Goal: Task Accomplishment & Management: Manage account settings

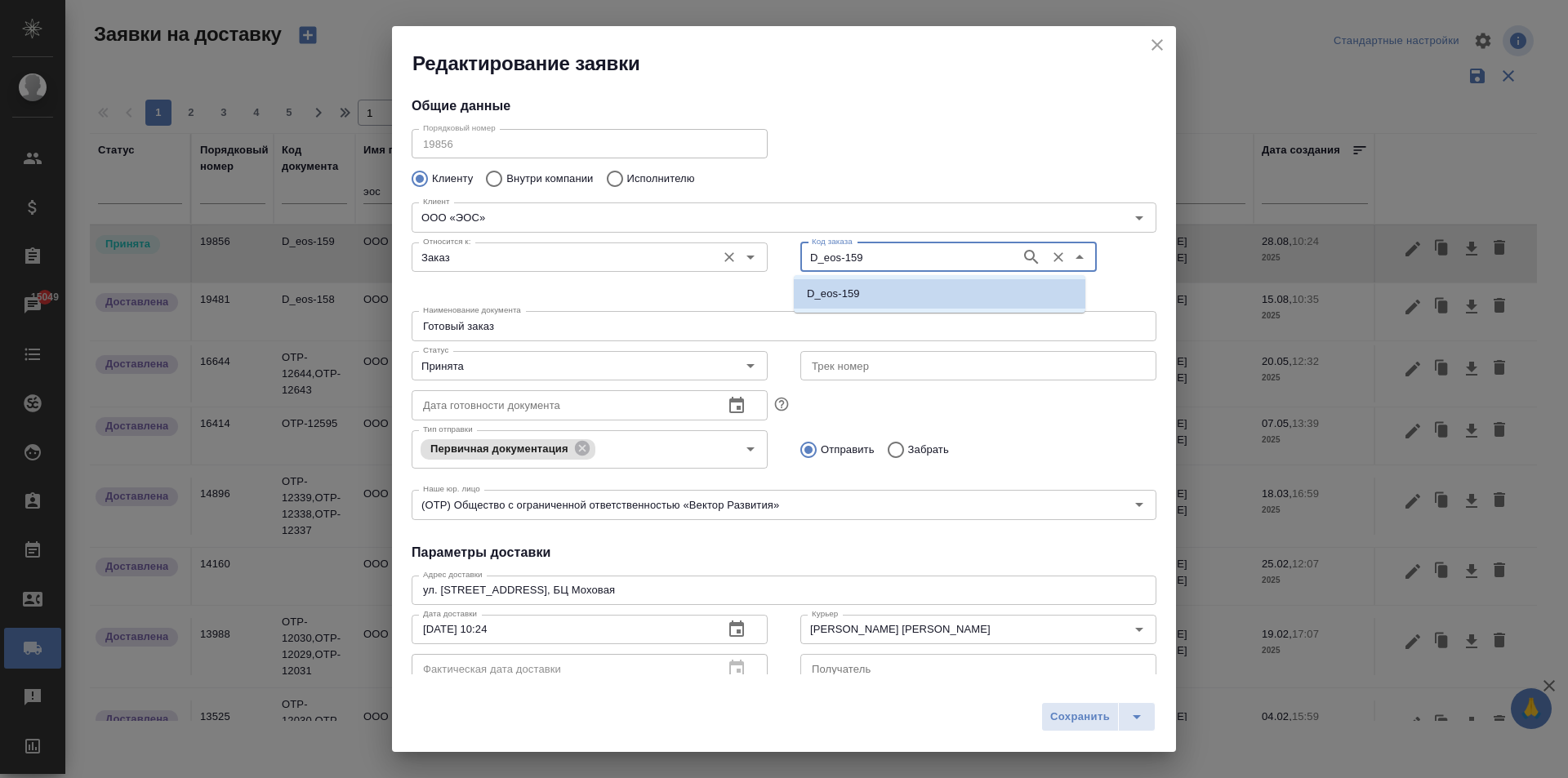
drag, startPoint x: 864, startPoint y: 254, endPoint x: 753, endPoint y: 251, distance: 111.0
click at [753, 251] on div "Относится к: Заказ Относится к: Код заказа D_eos-159 Код заказа" at bounding box center [784, 270] width 777 height 102
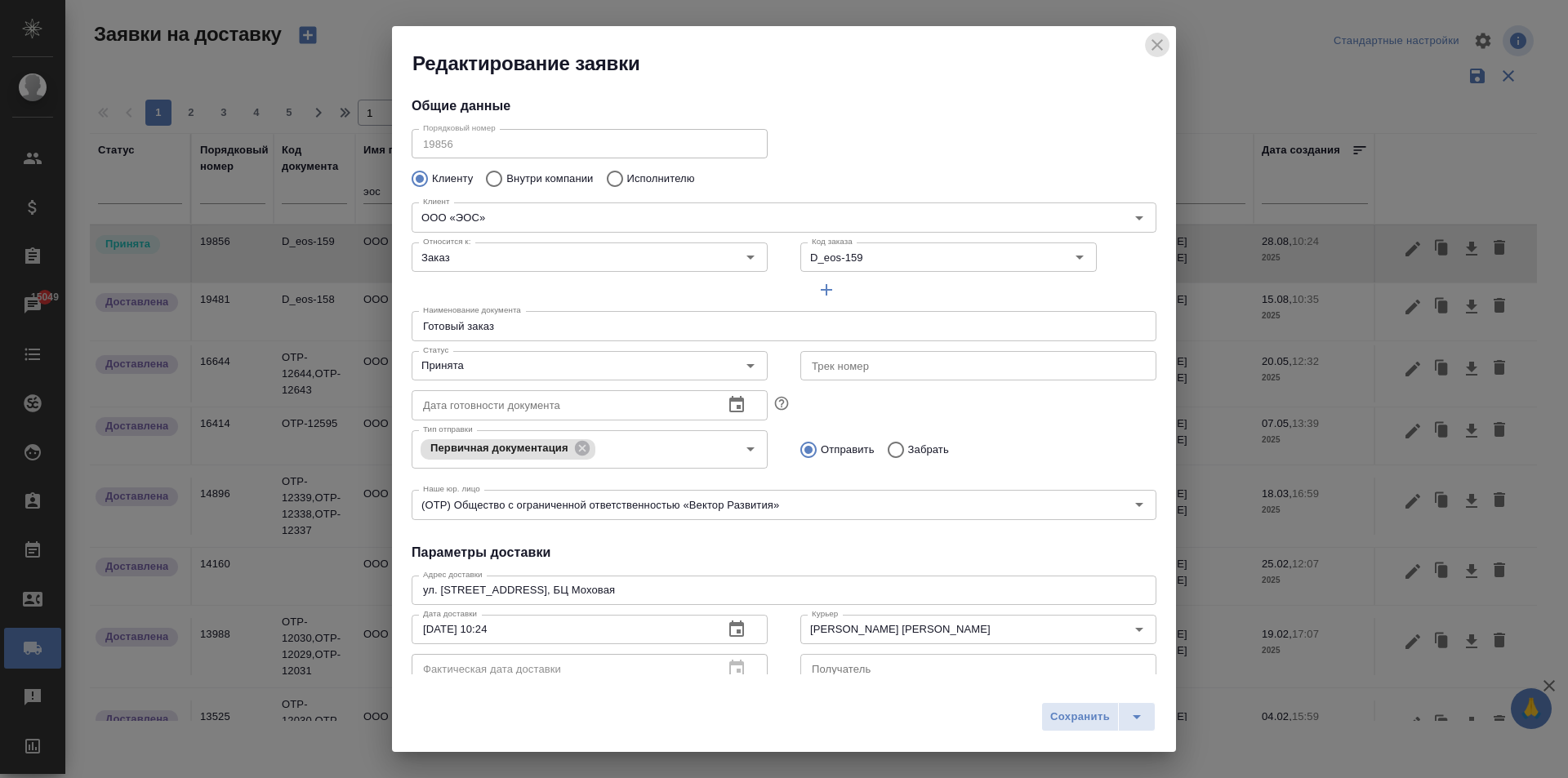
click at [1149, 50] on icon "close" at bounding box center [1157, 44] width 20 height 20
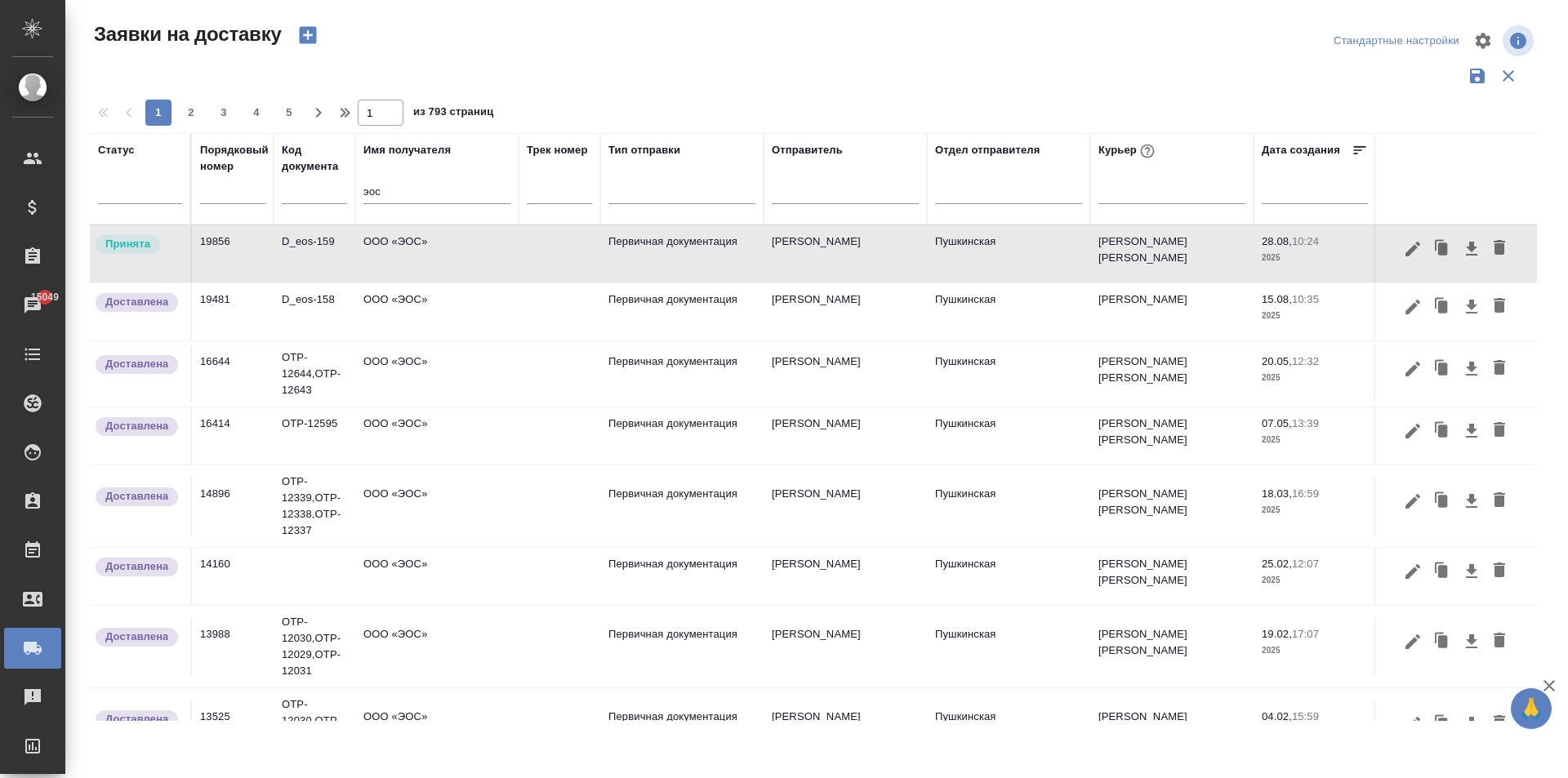
click at [396, 187] on input "эос" at bounding box center [437, 193] width 147 height 20
type input "э"
click at [1130, 194] on div at bounding box center [1172, 188] width 147 height 24
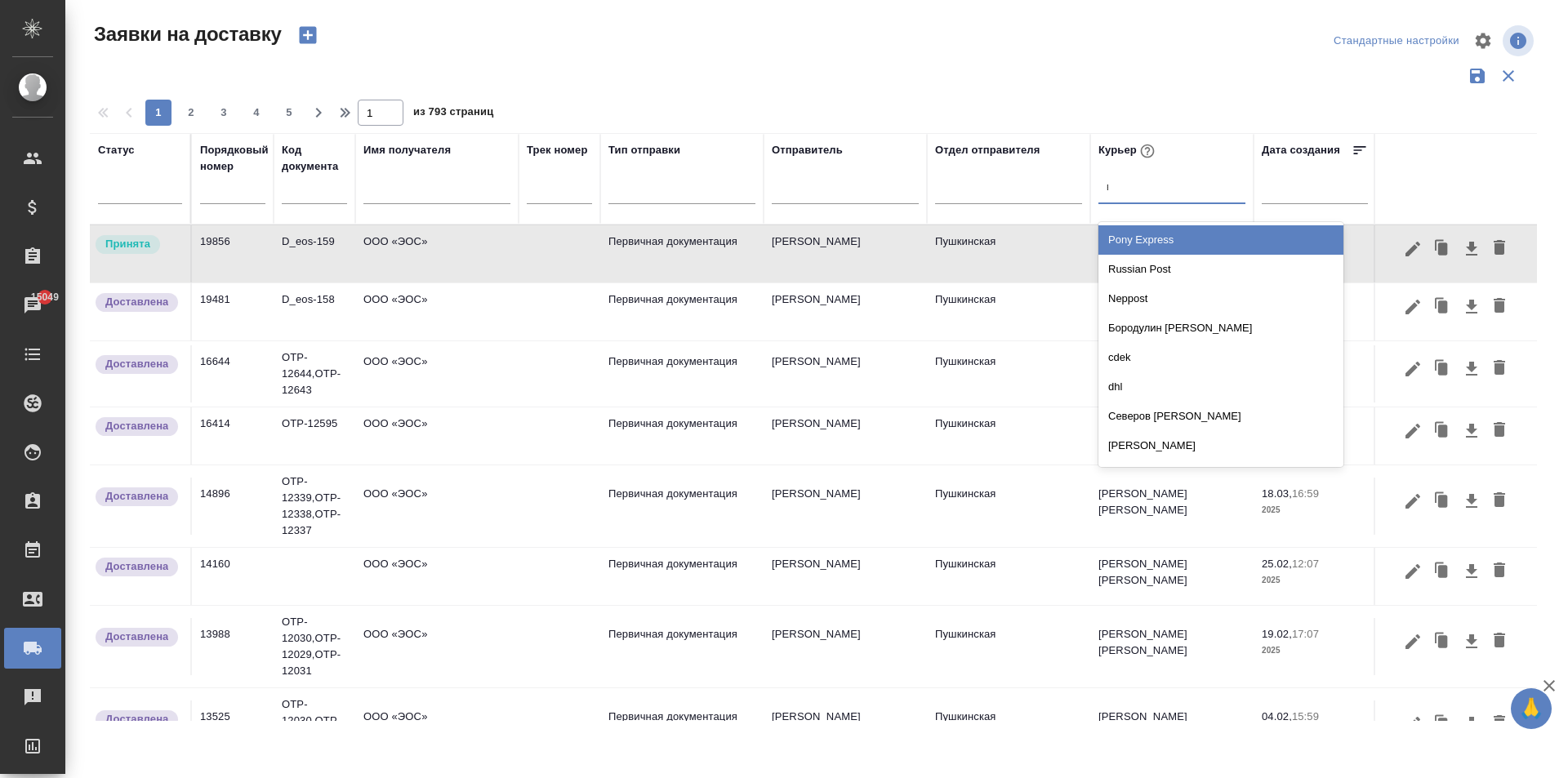
type input "влад"
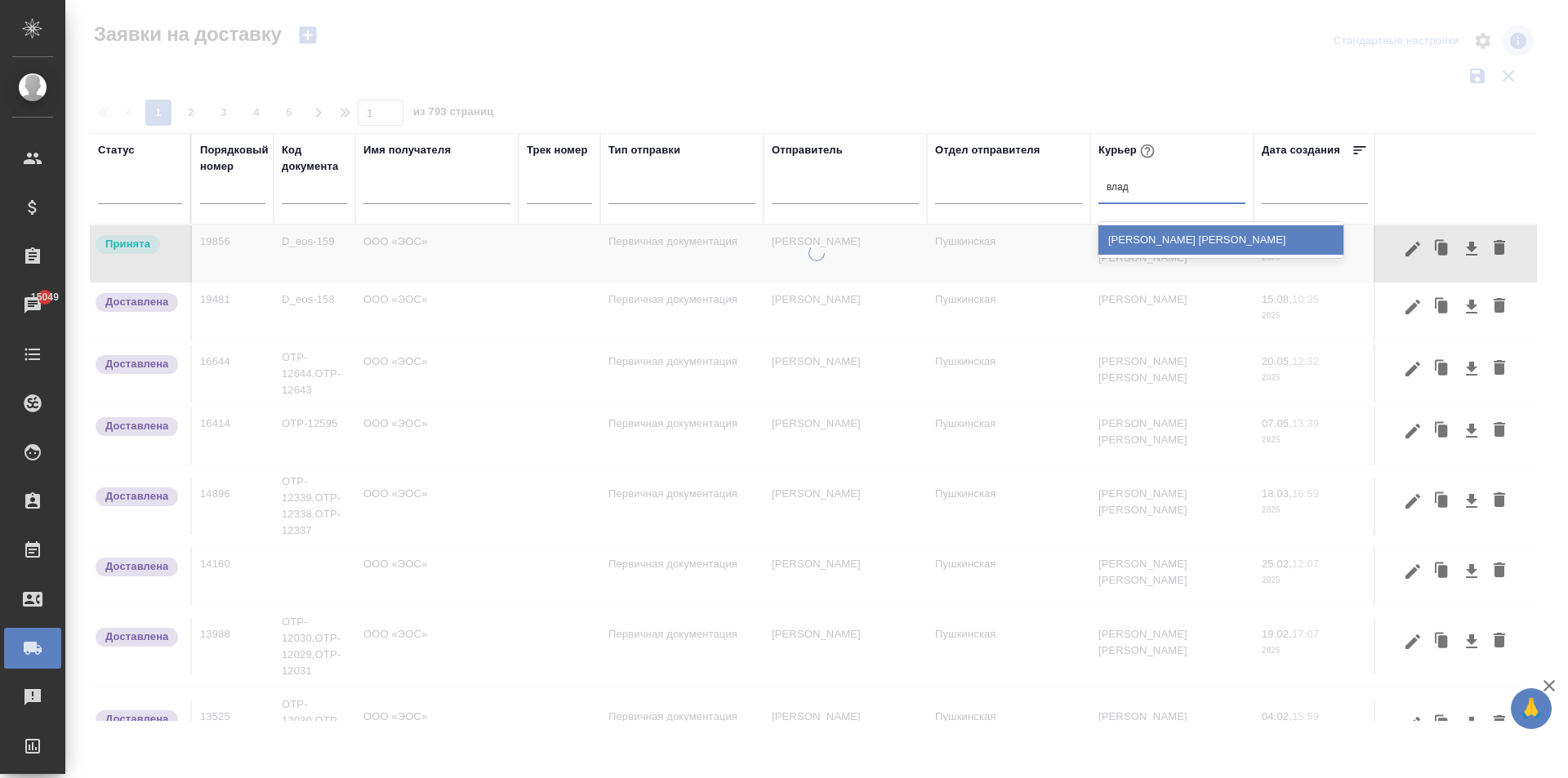
click at [1161, 238] on div "[PERSON_NAME] [PERSON_NAME]" at bounding box center [1220, 240] width 245 height 29
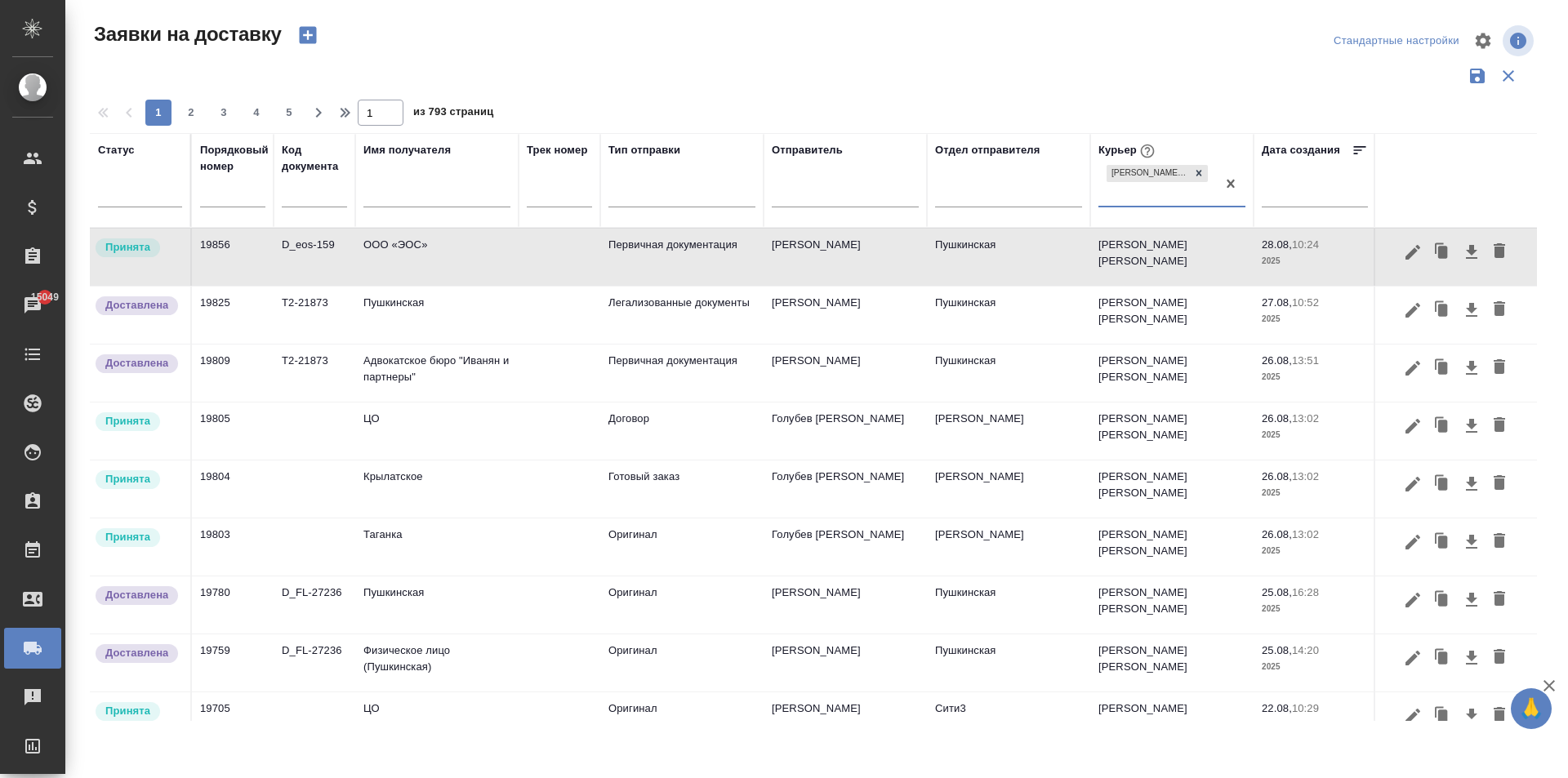
click at [401, 320] on td "Пушкинская" at bounding box center [436, 315] width 163 height 57
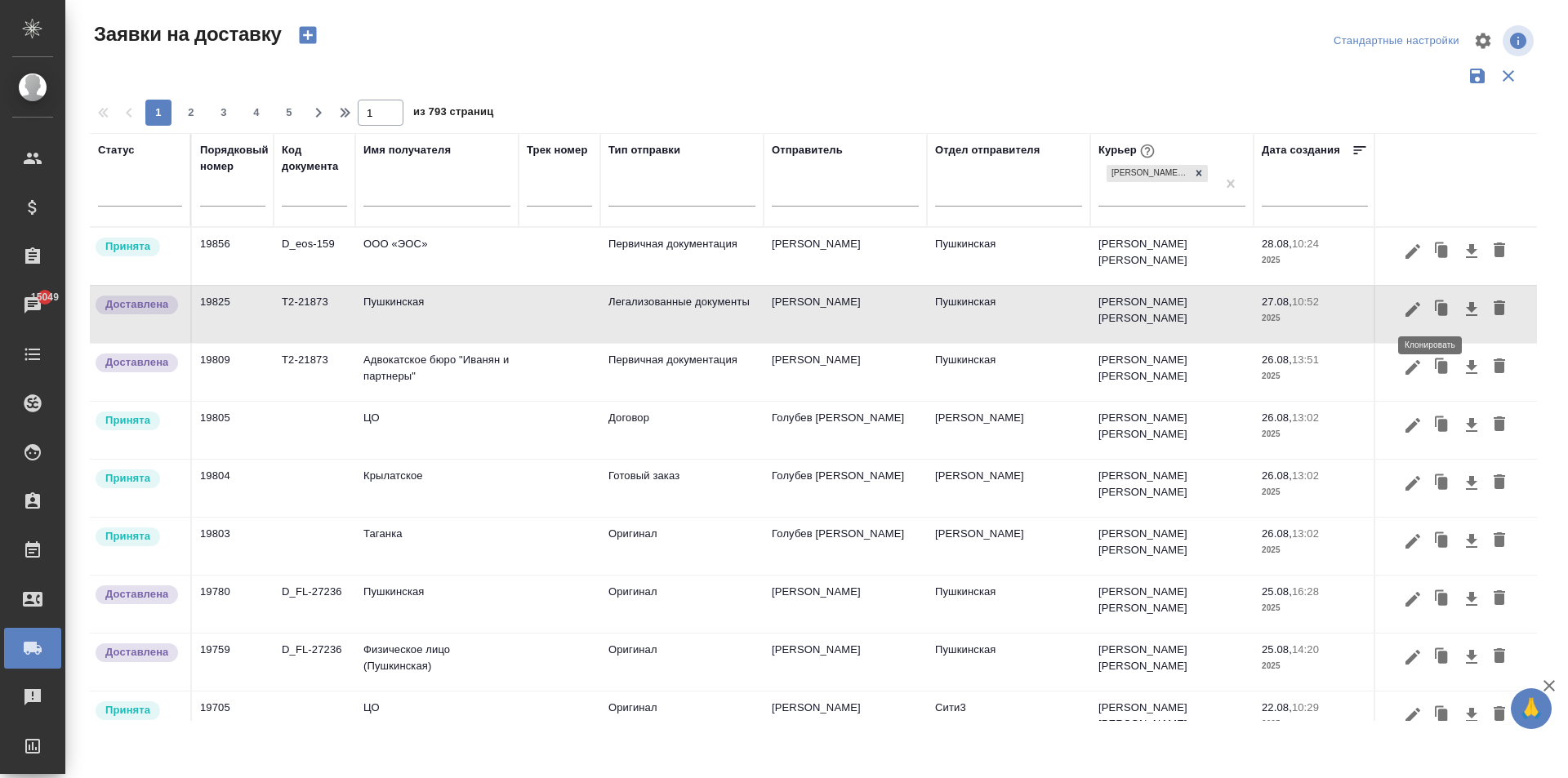
click at [1438, 308] on icon "button" at bounding box center [1442, 309] width 9 height 12
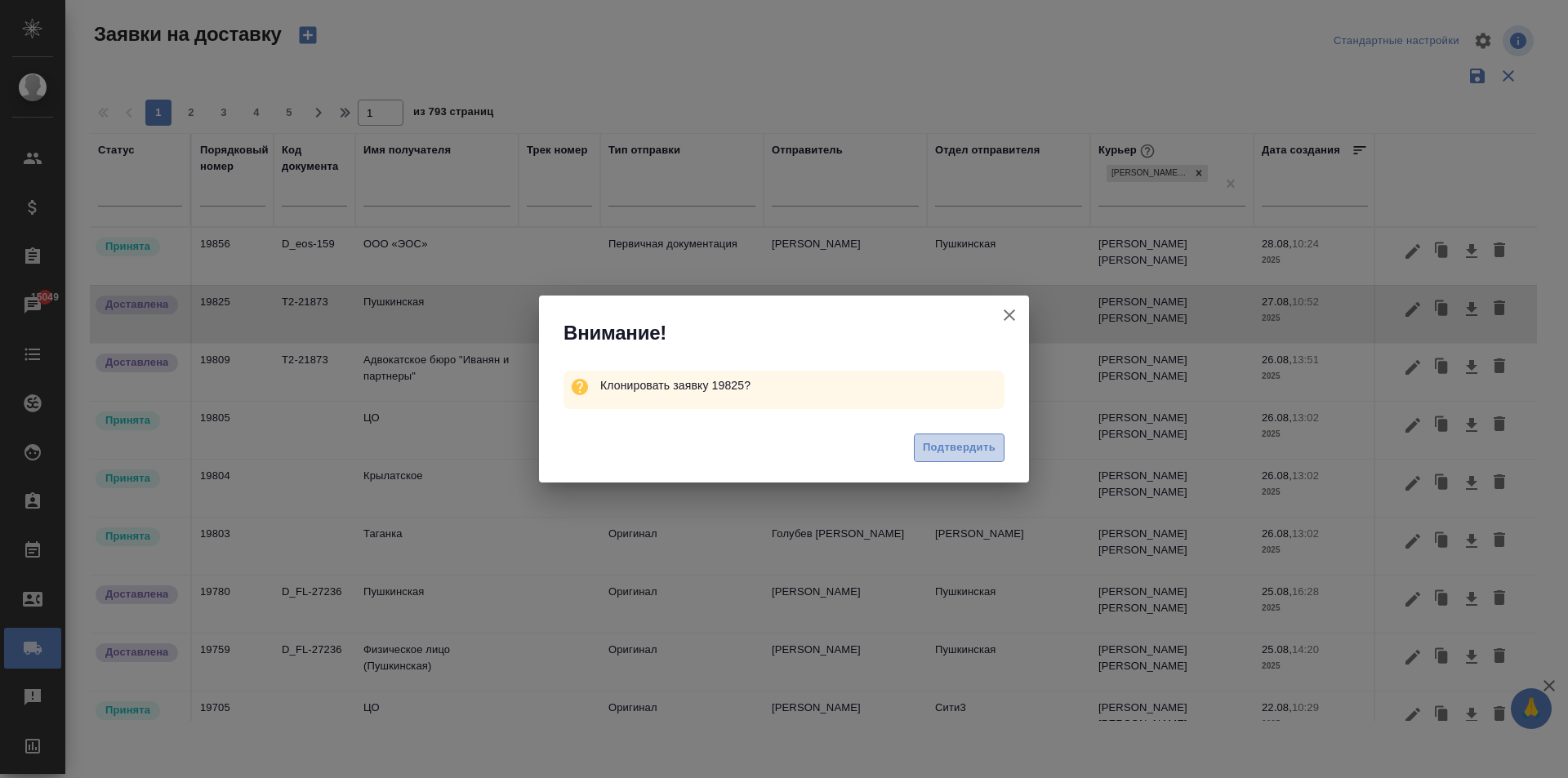
click at [959, 452] on span "Подтвердить" at bounding box center [959, 448] width 73 height 19
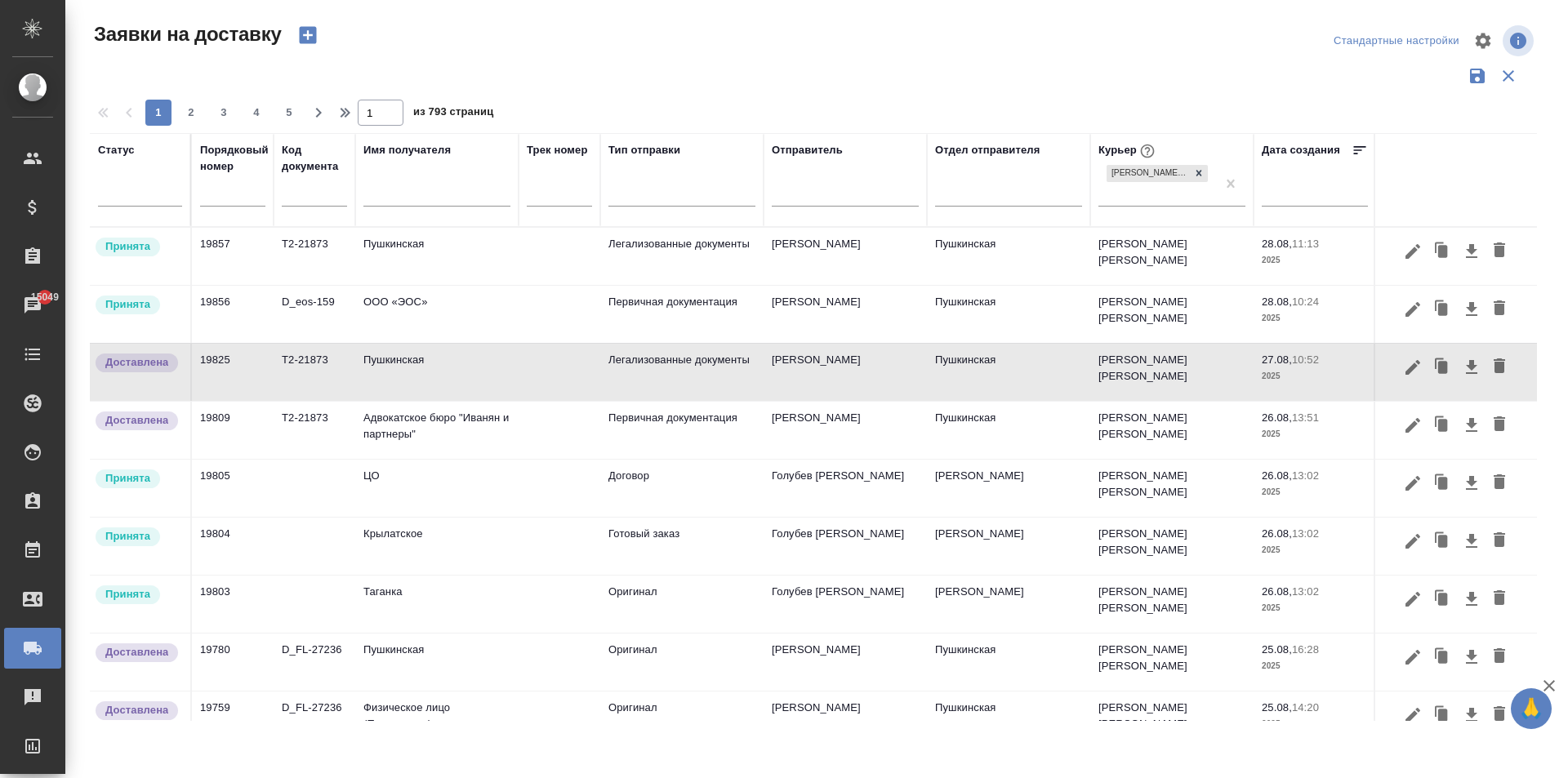
click at [404, 247] on td "Пушкинская" at bounding box center [436, 256] width 163 height 57
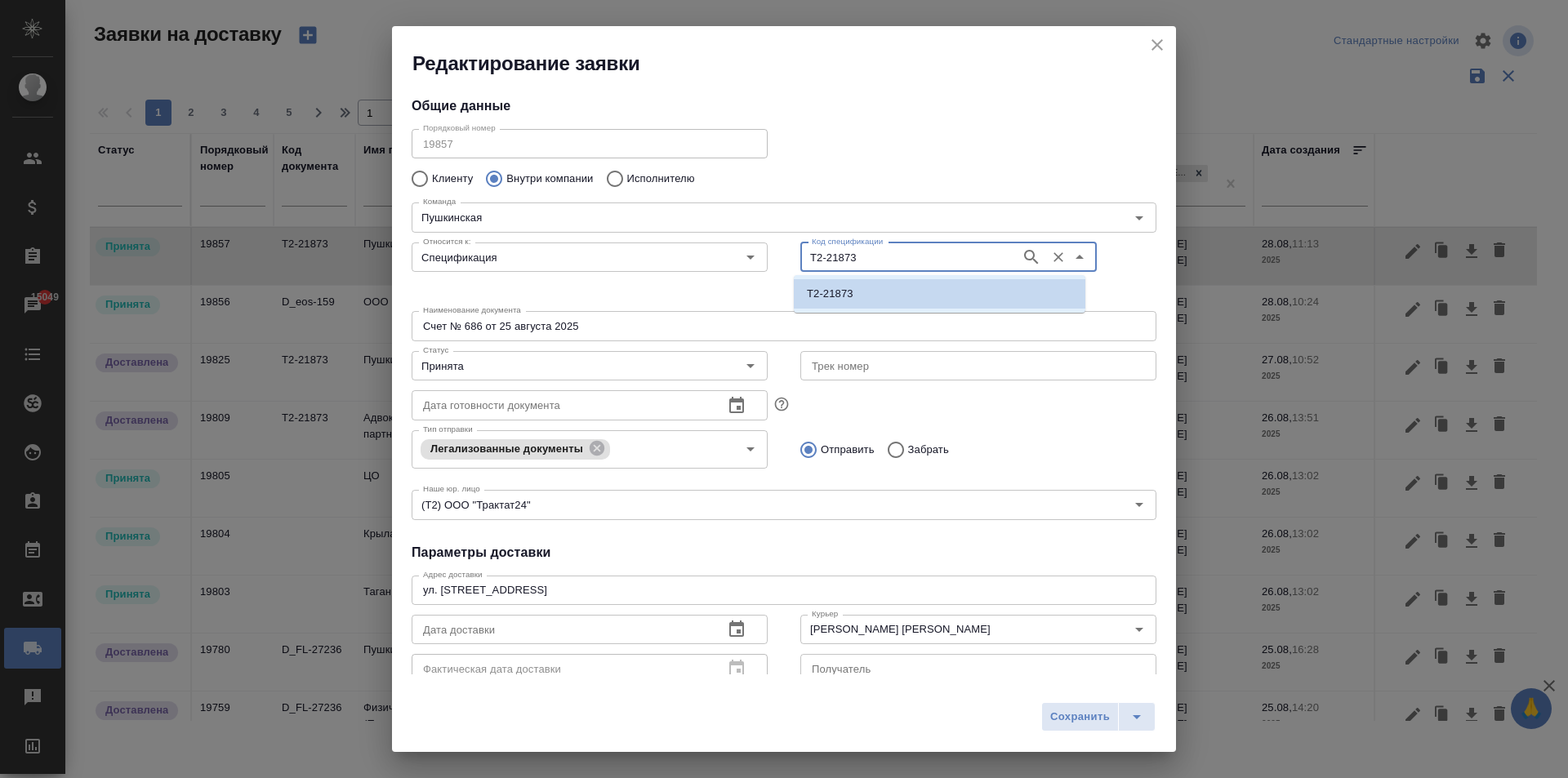
click at [844, 258] on input "Т2-21873" at bounding box center [909, 257] width 208 height 20
paste input "D_eos-159"
type input "Т2-21873"
click at [654, 264] on input "Спецификация" at bounding box center [562, 257] width 291 height 20
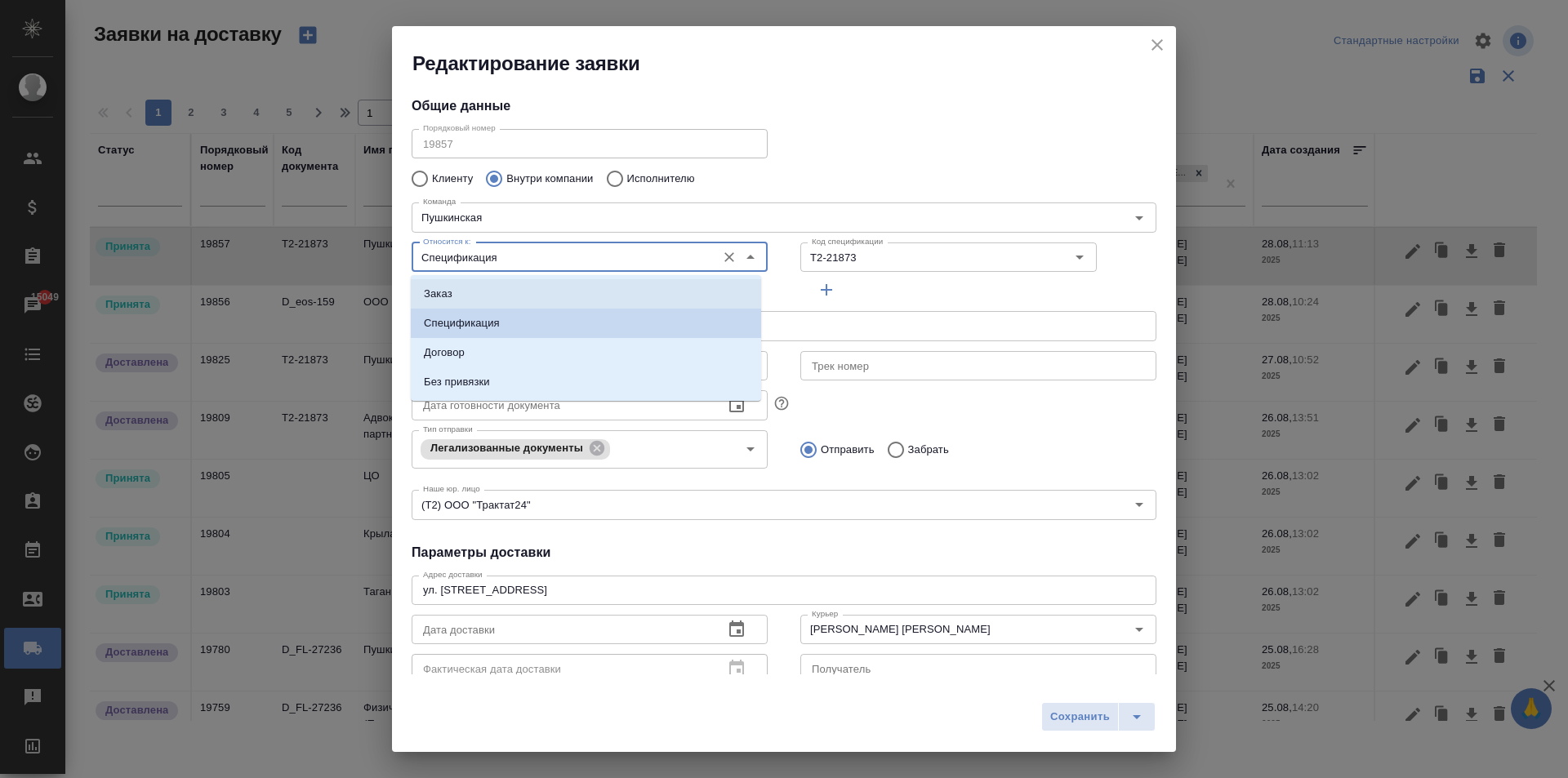
click at [477, 295] on li "Заказ" at bounding box center [586, 294] width 350 height 29
type input "Заказ"
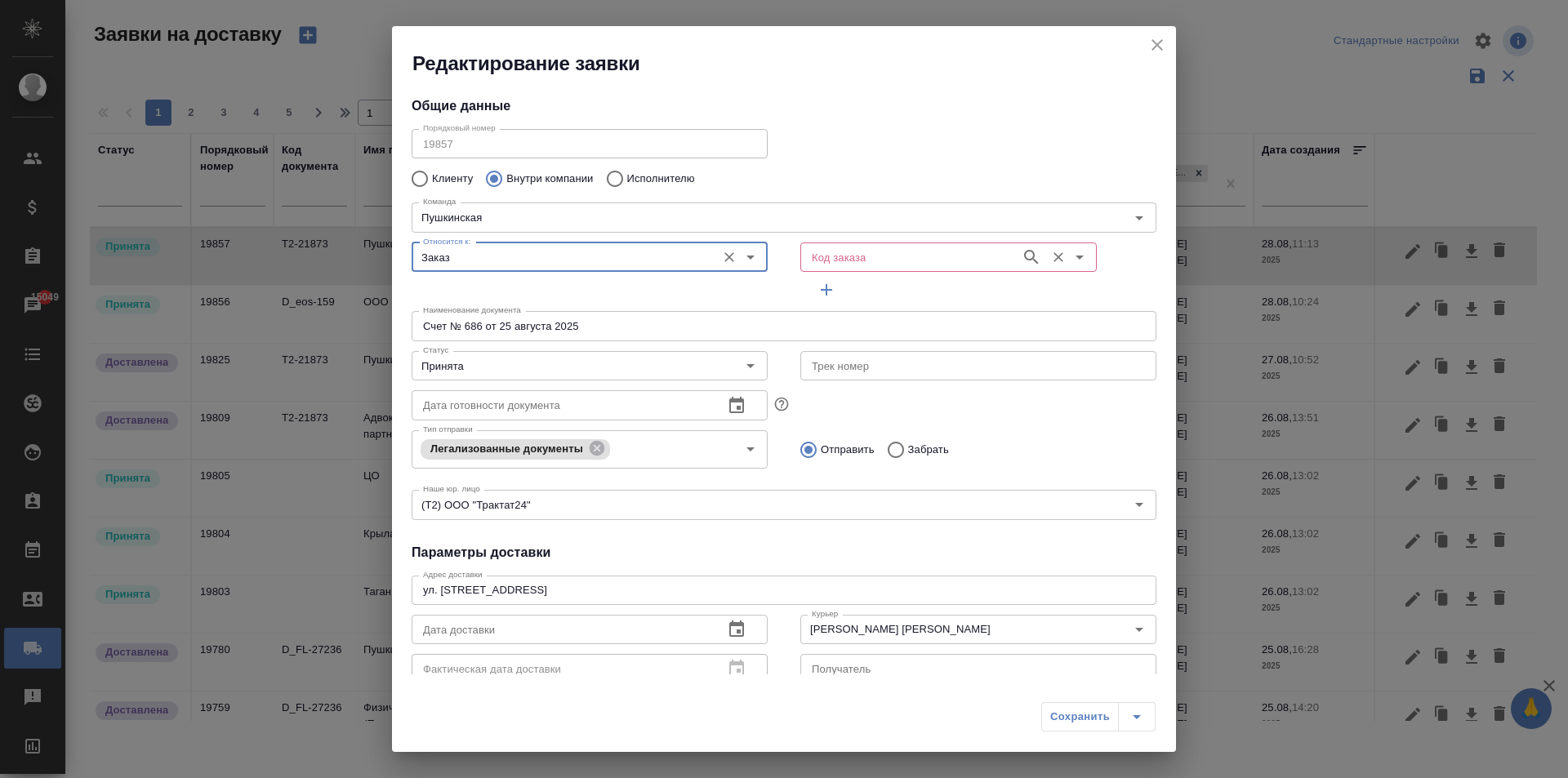
click at [863, 265] on input "Код заказа" at bounding box center [909, 257] width 208 height 20
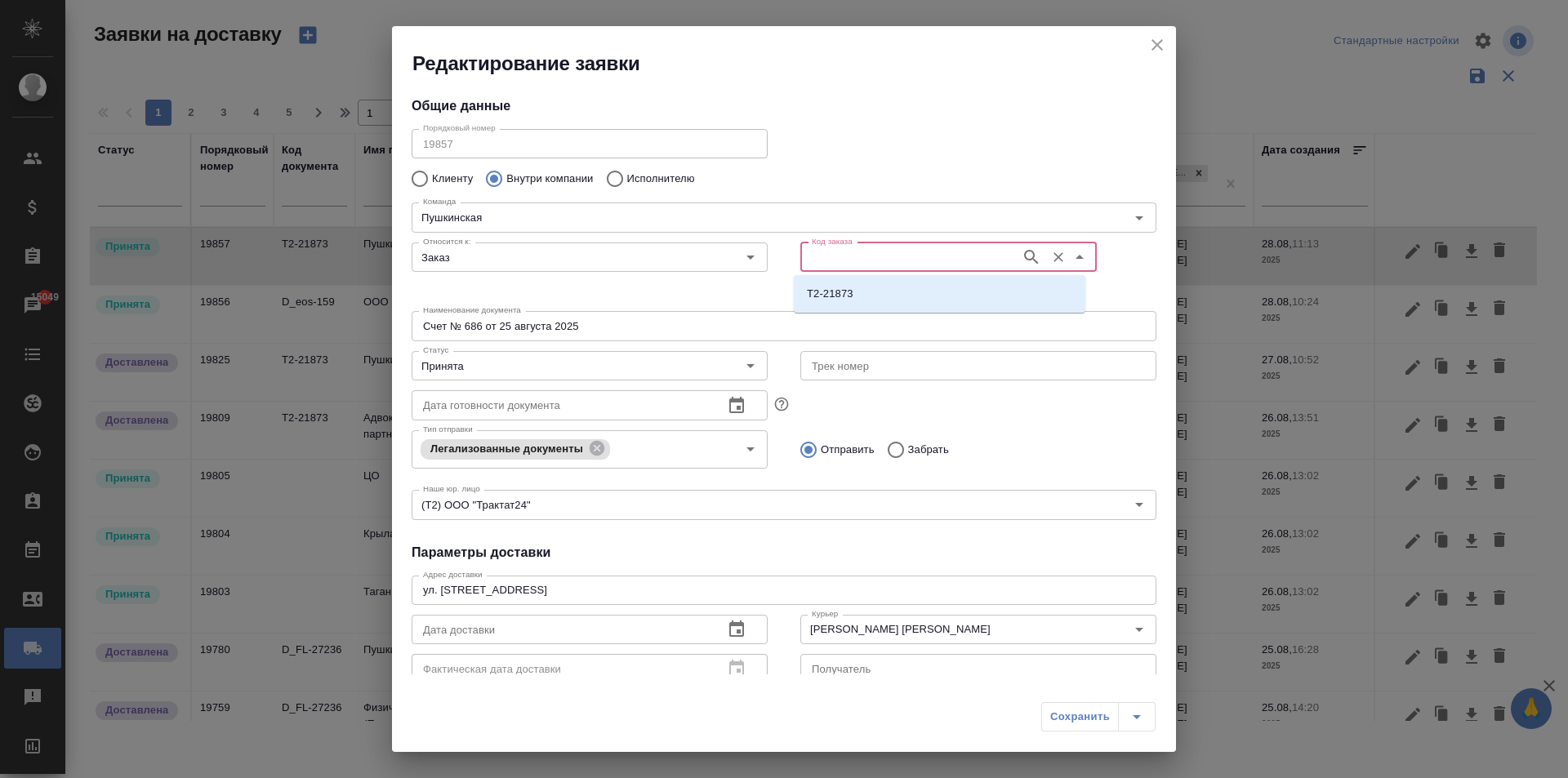
paste input "D_eos-159"
type input "D_eos-159"
click at [847, 301] on p "D_eos-159" at bounding box center [834, 294] width 53 height 16
type input "D_eos-159"
type input "(OTP) Общество с ограниченной ответственностью «Вектор Развития»"
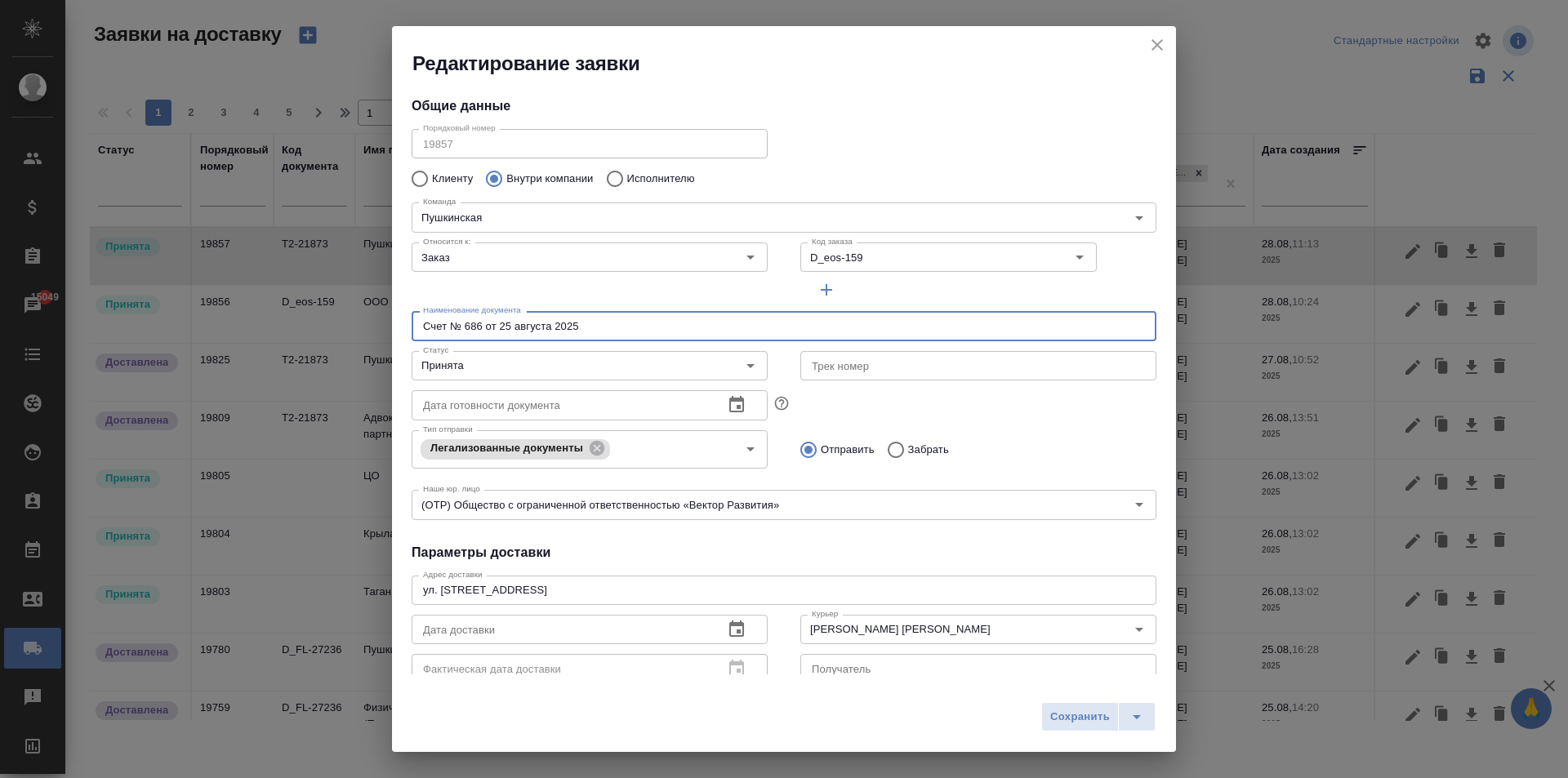
drag, startPoint x: 247, startPoint y: 323, endPoint x: 178, endPoint y: 325, distance: 69.0
click at [178, 325] on div "Редактирование заявки Общие данные Порядковый номер 19857 Порядковый номер Клие…" at bounding box center [784, 389] width 1568 height 778
click at [543, 368] on input "Принята" at bounding box center [562, 366] width 291 height 20
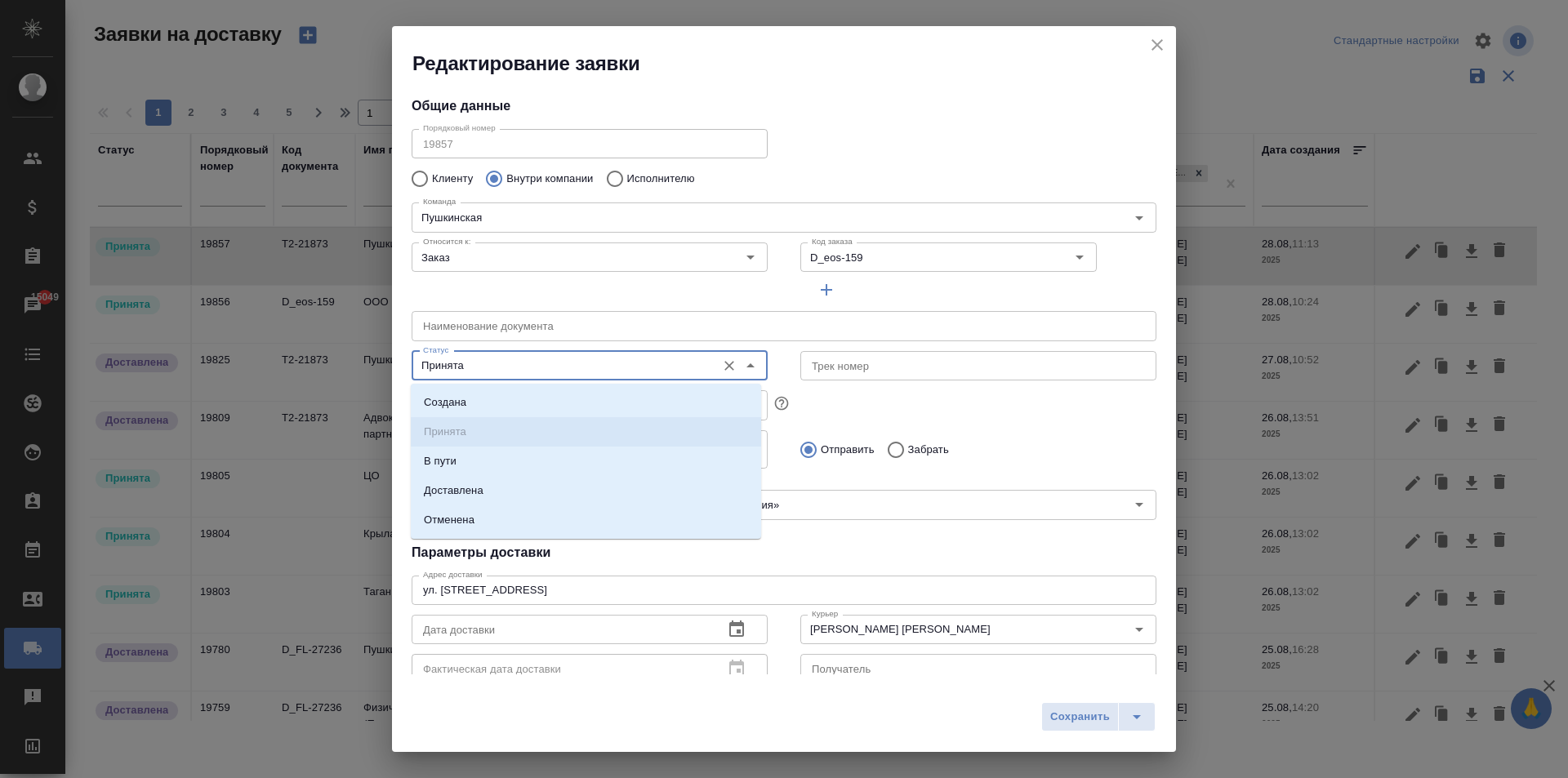
click at [611, 332] on input "text" at bounding box center [784, 325] width 745 height 29
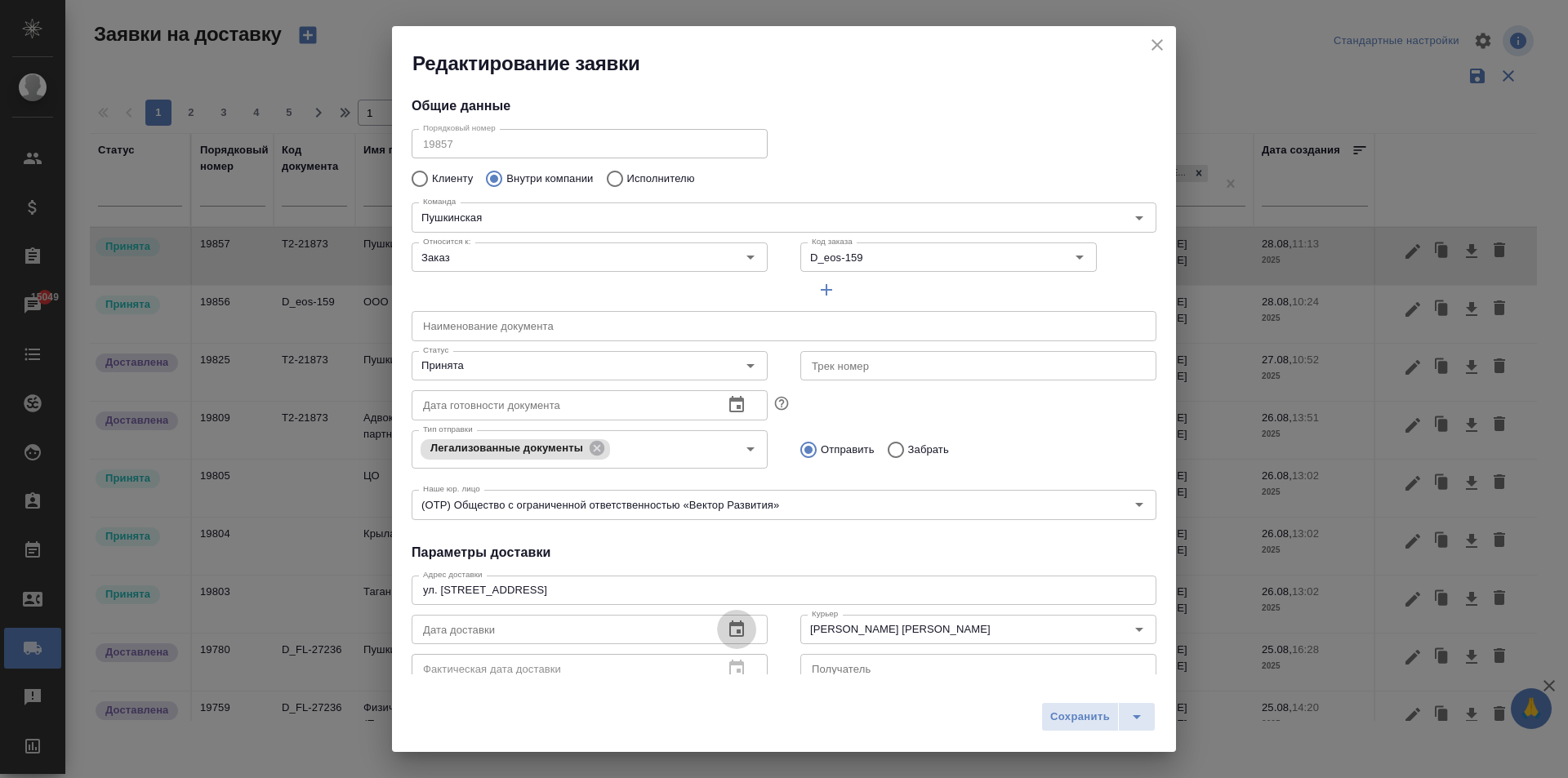
click at [734, 626] on icon "button" at bounding box center [736, 629] width 15 height 16
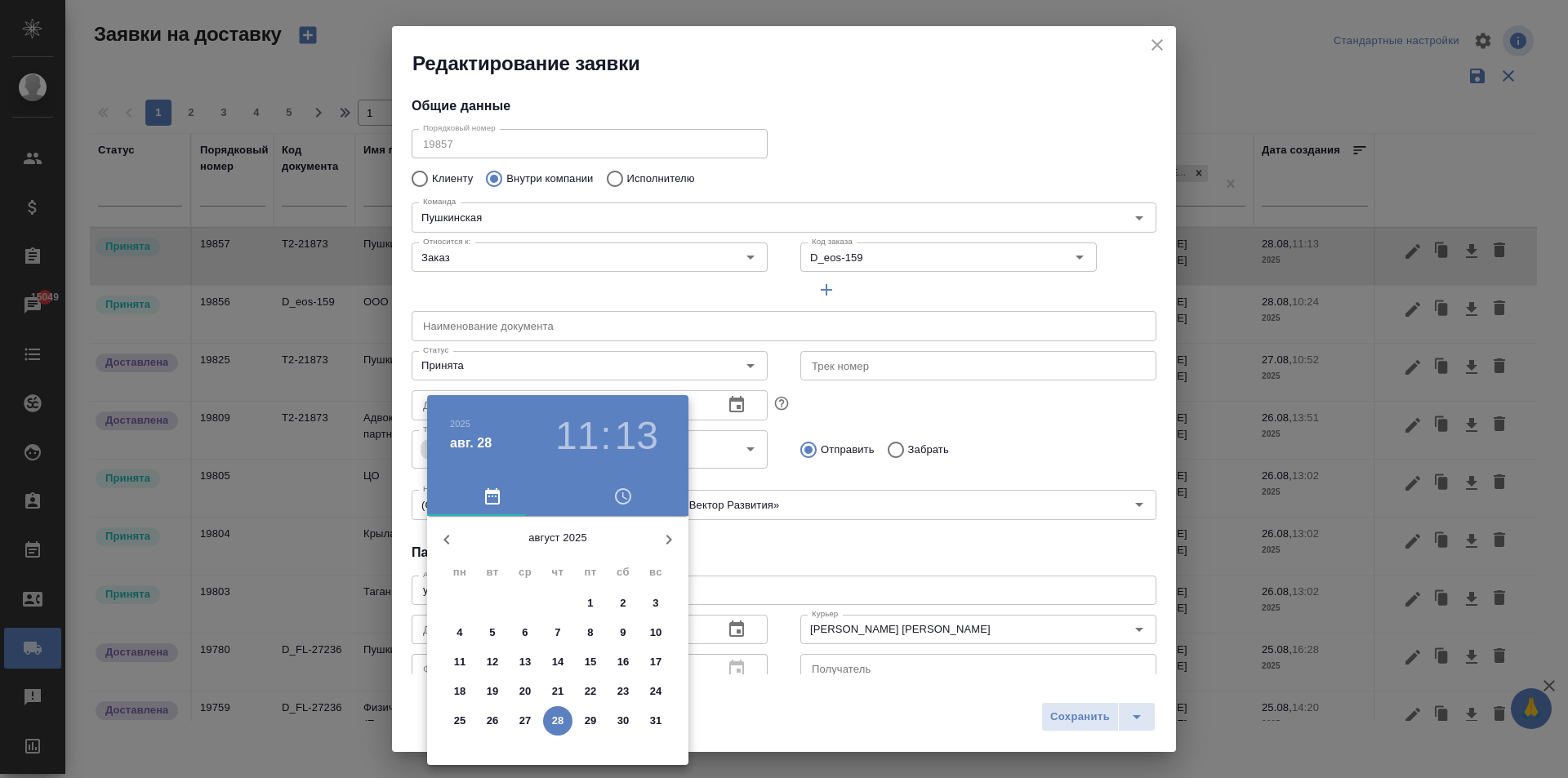
click at [553, 717] on p "28" at bounding box center [558, 721] width 12 height 16
type input "[DATE] 11:13"
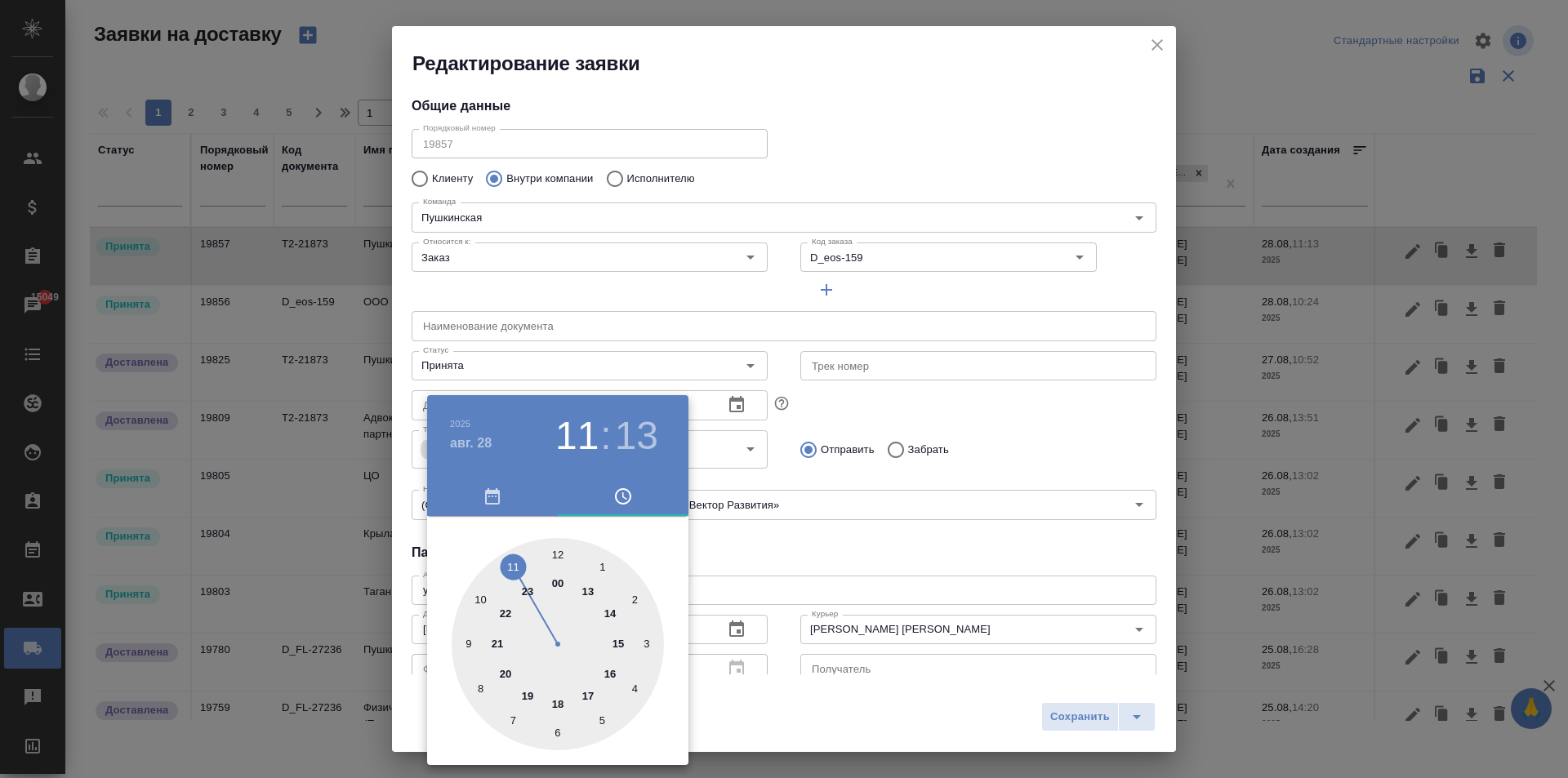
click at [875, 524] on div at bounding box center [784, 389] width 1568 height 778
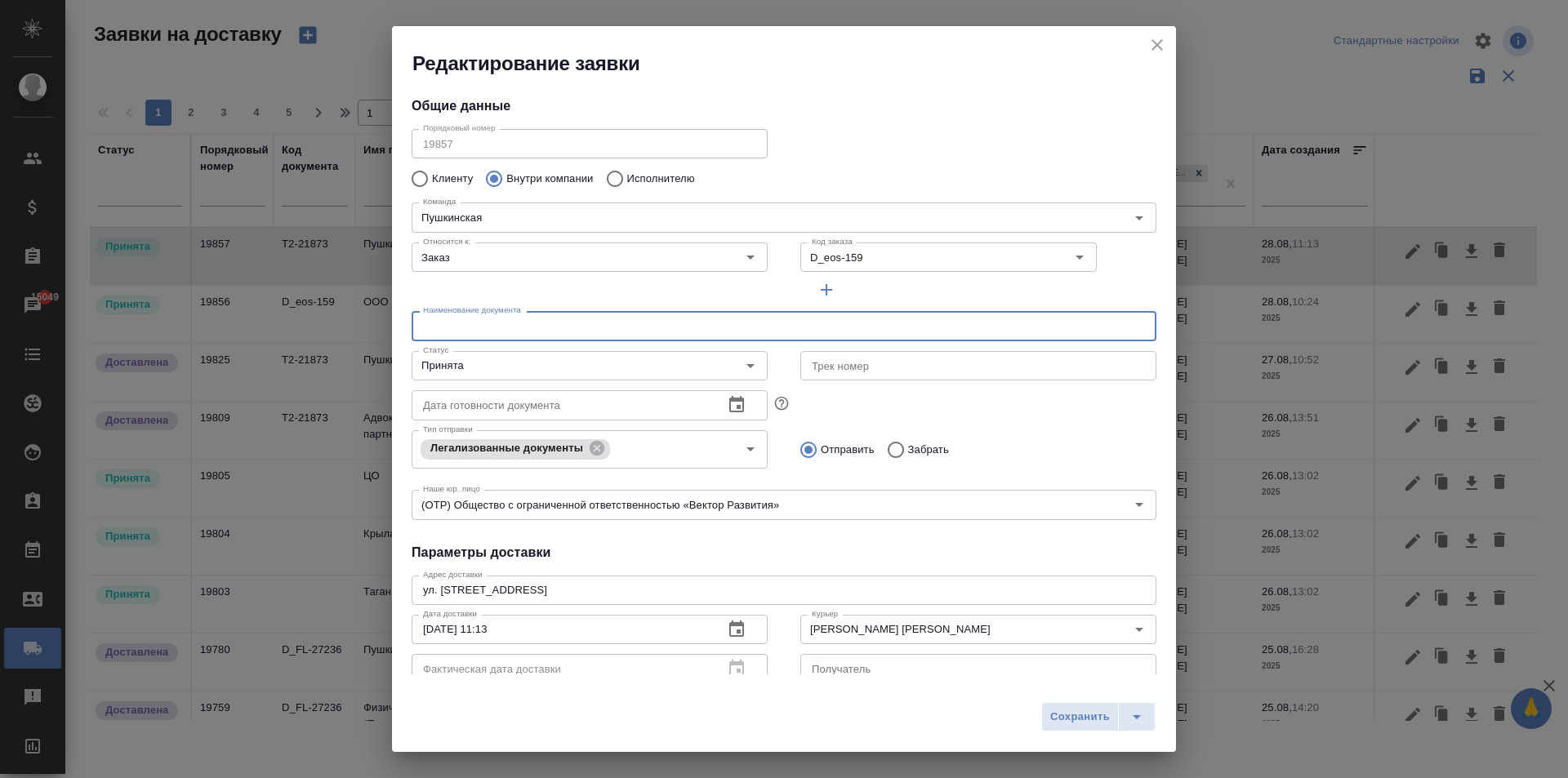
click at [459, 331] on input "text" at bounding box center [784, 325] width 745 height 29
type input "Д"
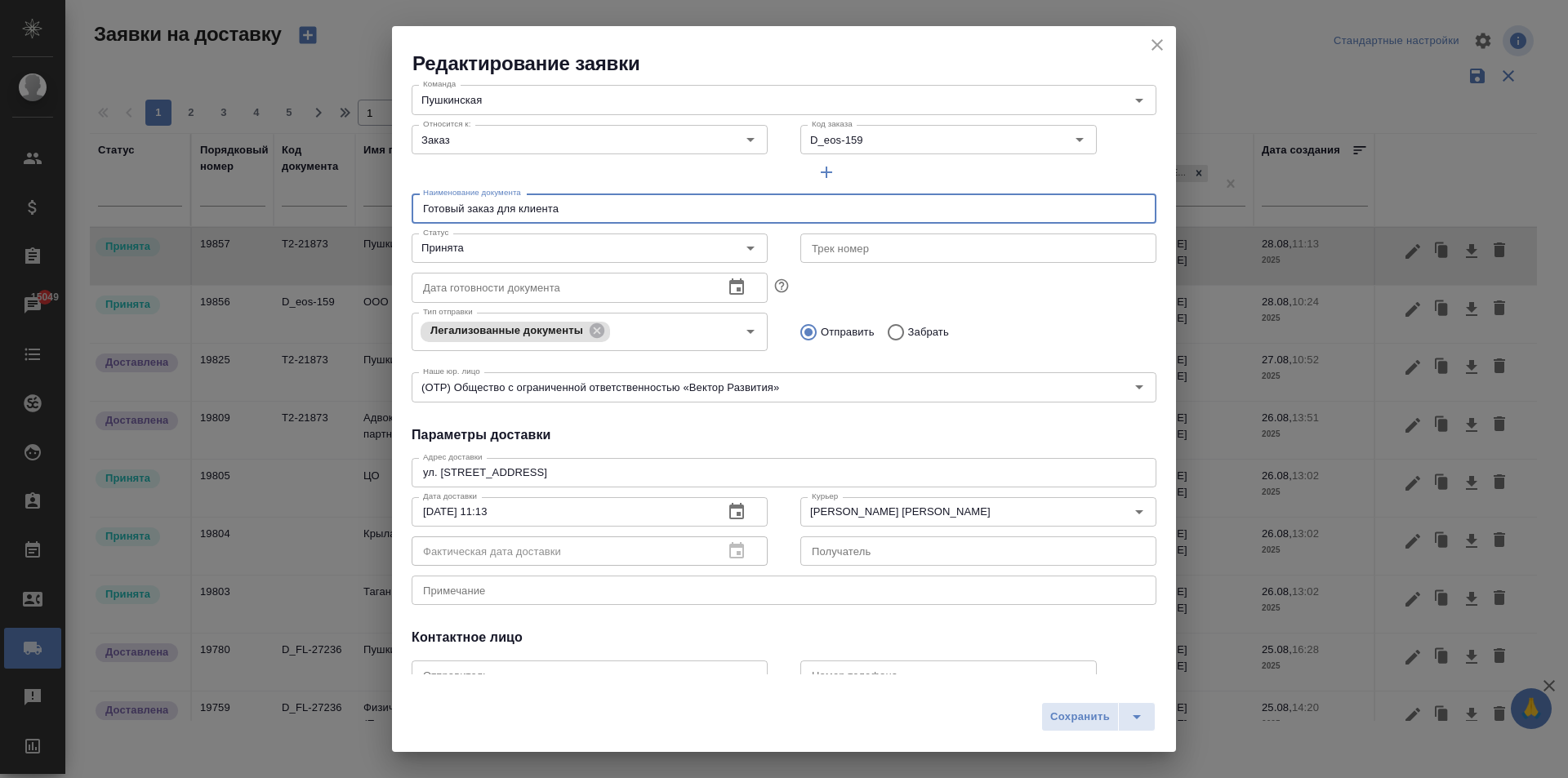
scroll to position [222, 0]
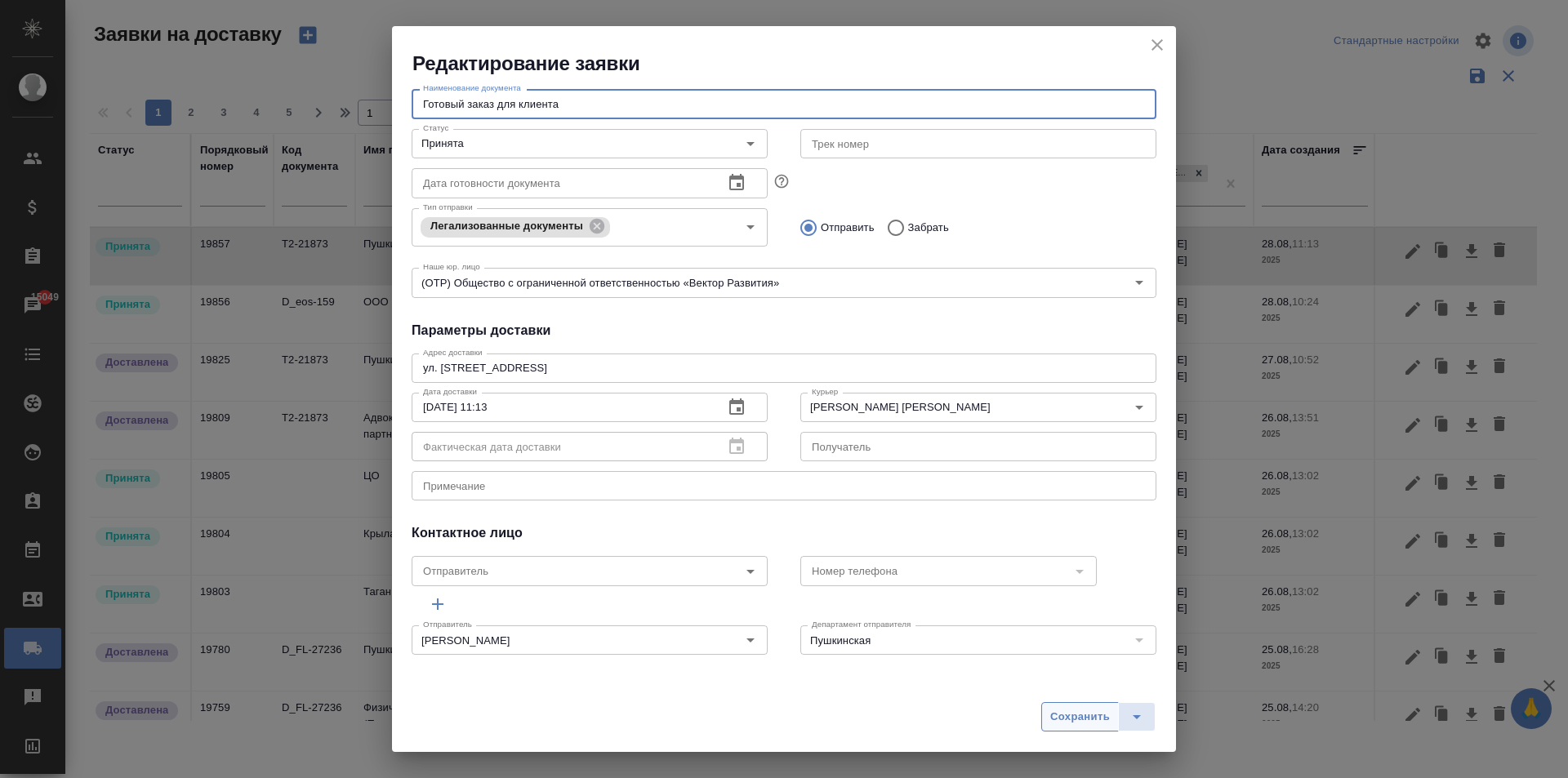
type input "Готовый заказ для клиента"
click at [1074, 715] on span "Сохранить" at bounding box center [1080, 717] width 60 height 19
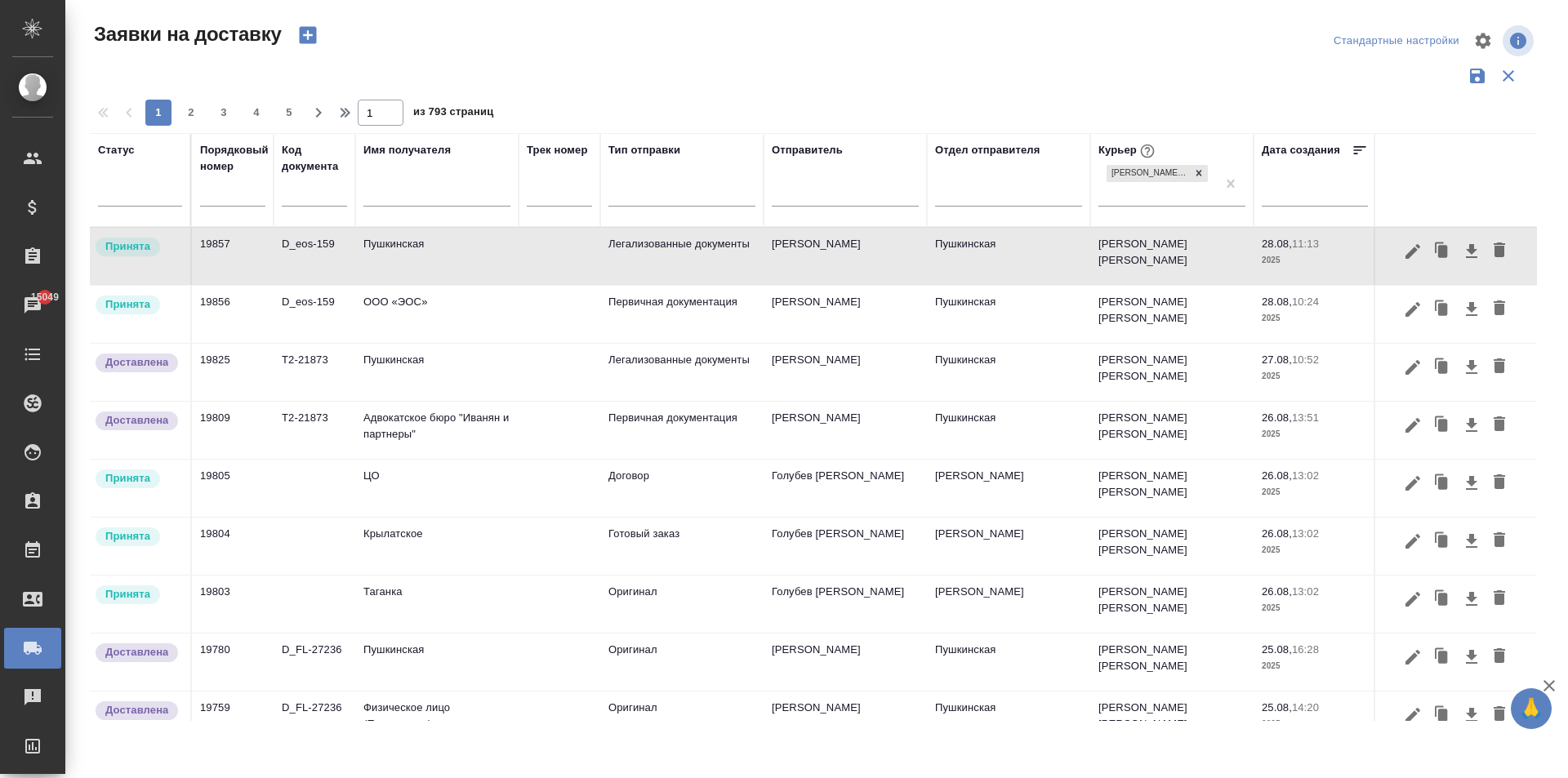
click at [230, 307] on td "19856" at bounding box center [233, 314] width 82 height 57
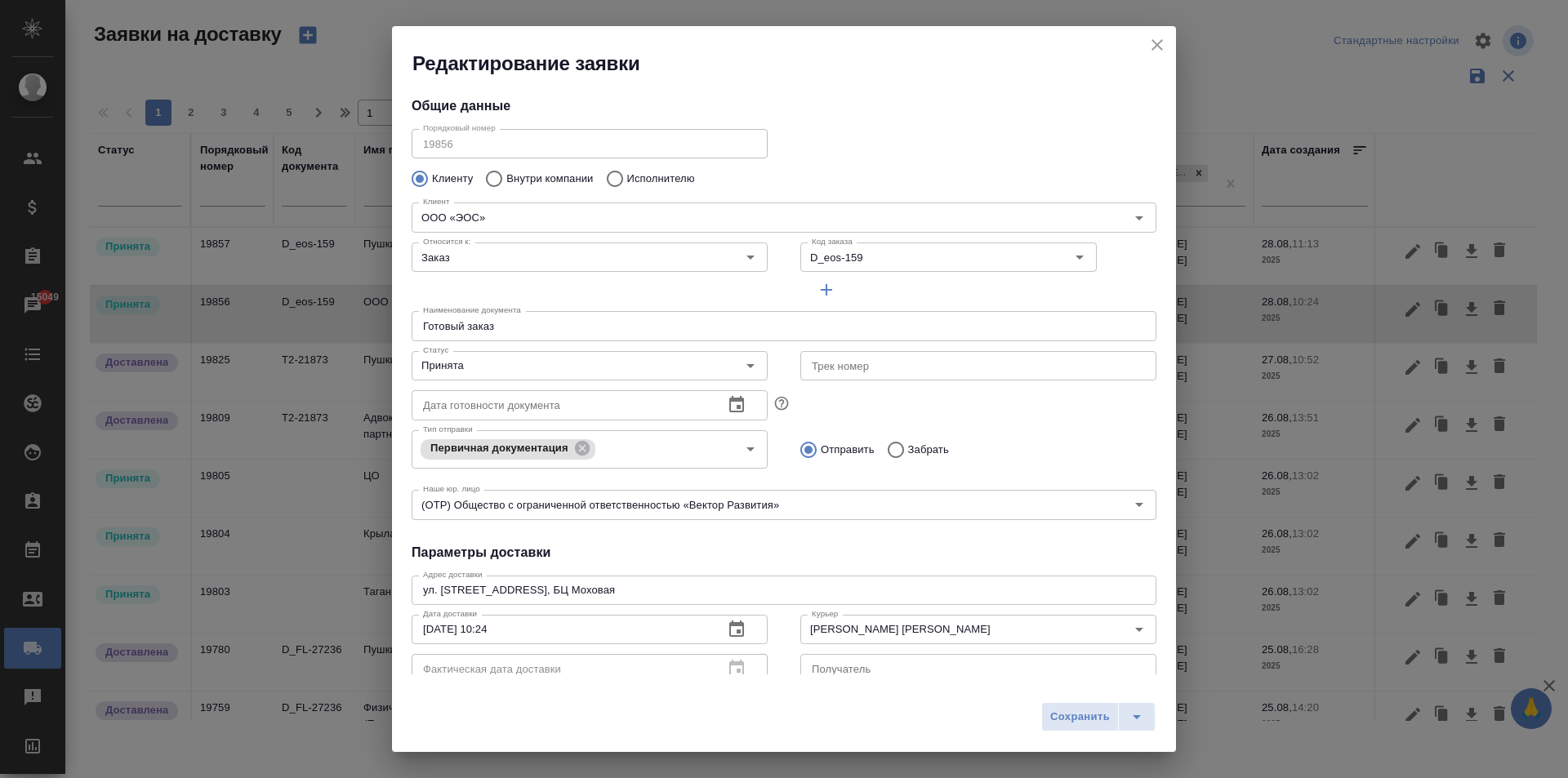
click at [352, 134] on div "Редактирование заявки Общие данные Порядковый номер 19856 Порядковый номер Клие…" at bounding box center [784, 389] width 1568 height 778
click at [1160, 46] on icon "close" at bounding box center [1157, 44] width 20 height 20
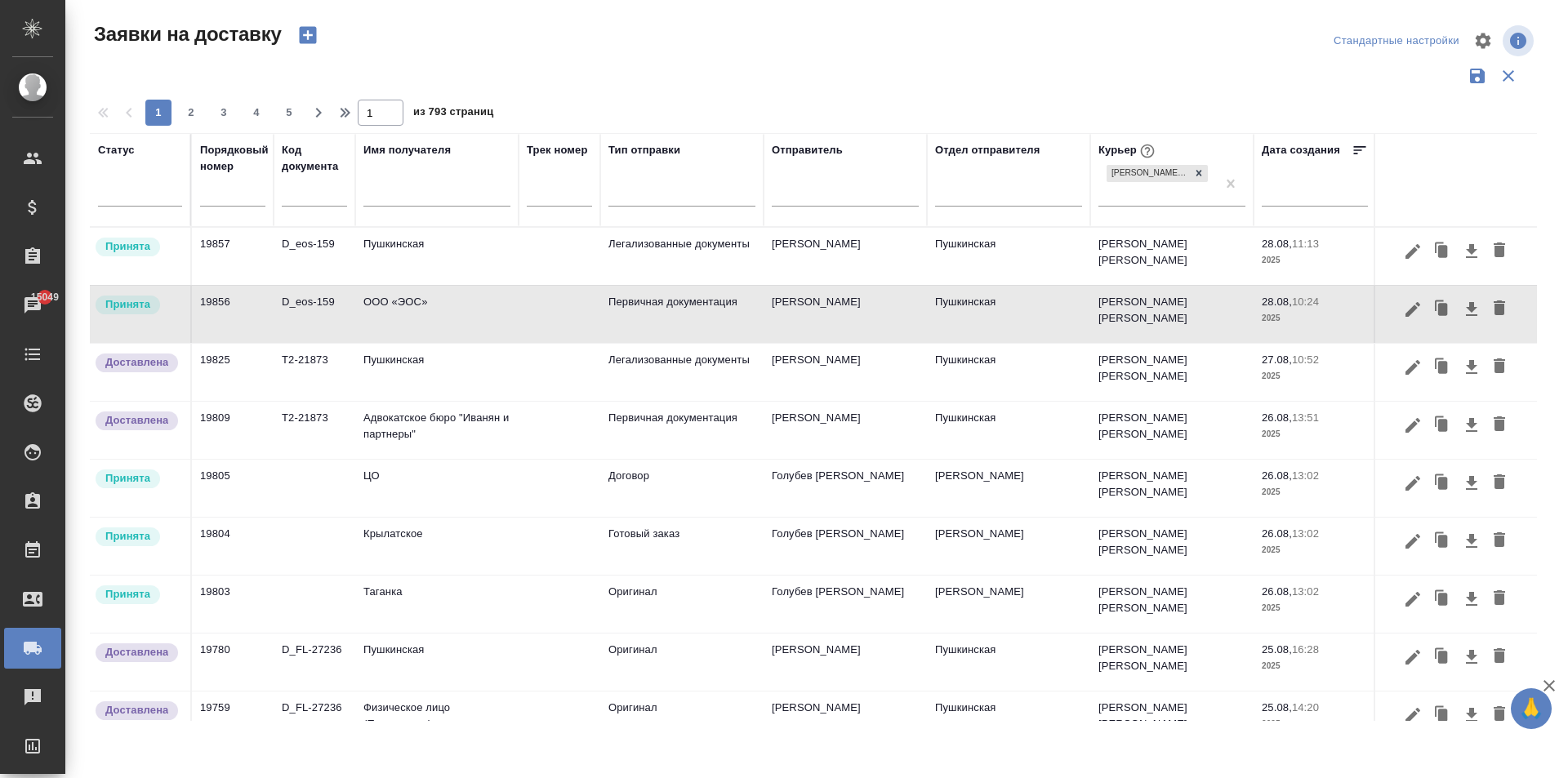
click at [457, 249] on td "Пушкинская" at bounding box center [436, 256] width 163 height 57
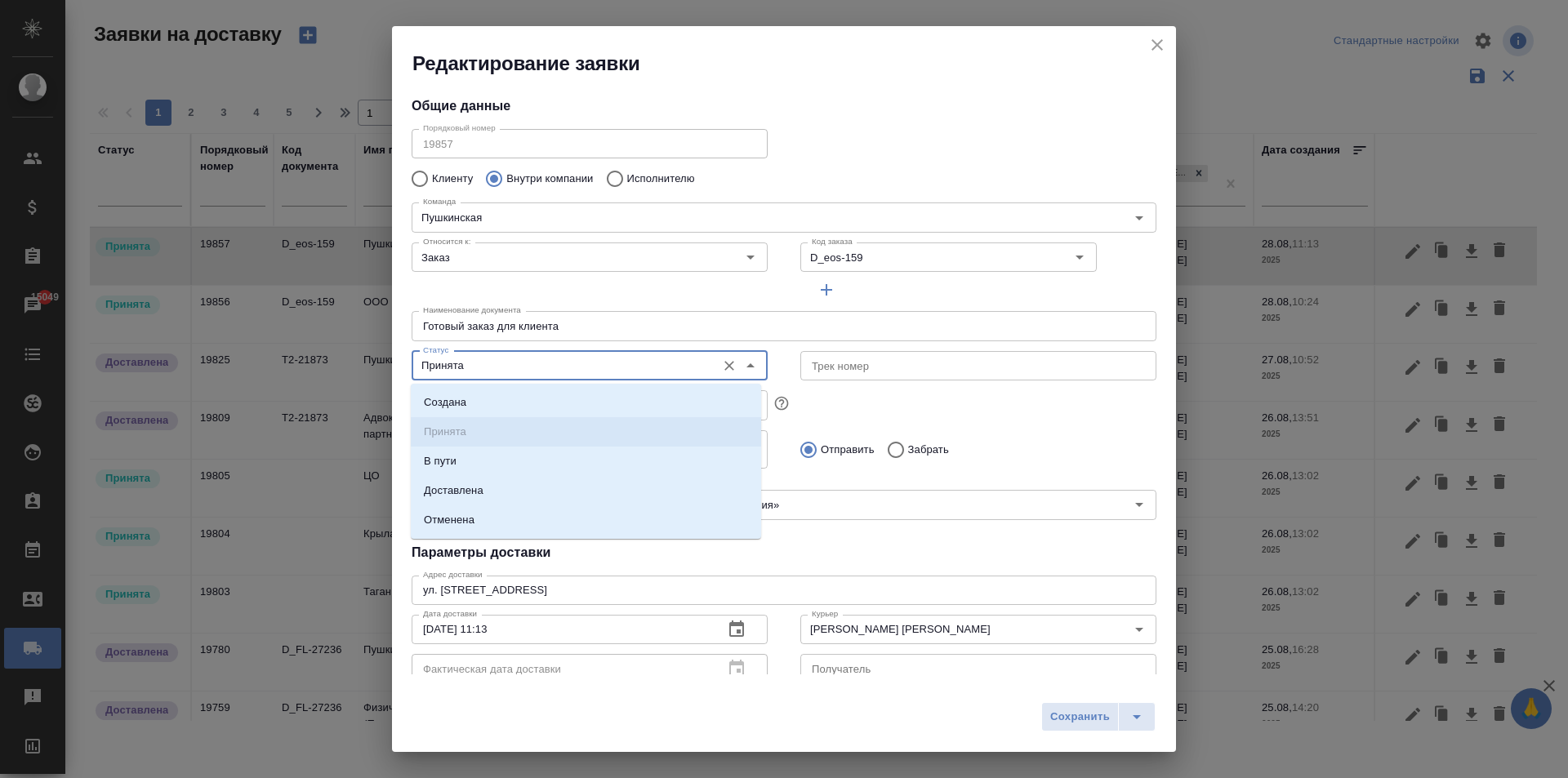
click at [498, 368] on input "Принята" at bounding box center [562, 366] width 291 height 20
click at [487, 488] on li "Доставлена" at bounding box center [586, 491] width 350 height 29
type input "Доставлена"
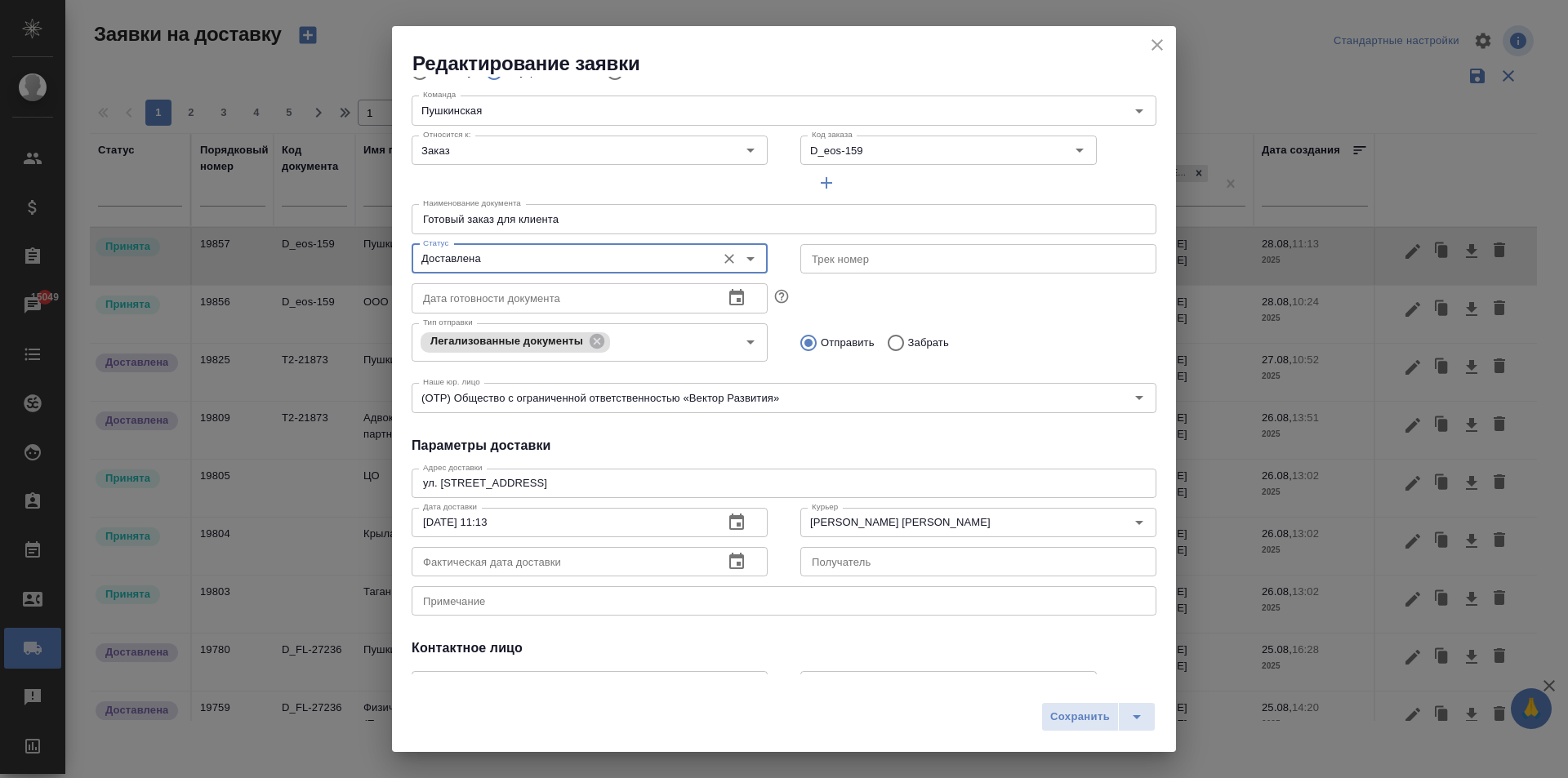
scroll to position [163, 0]
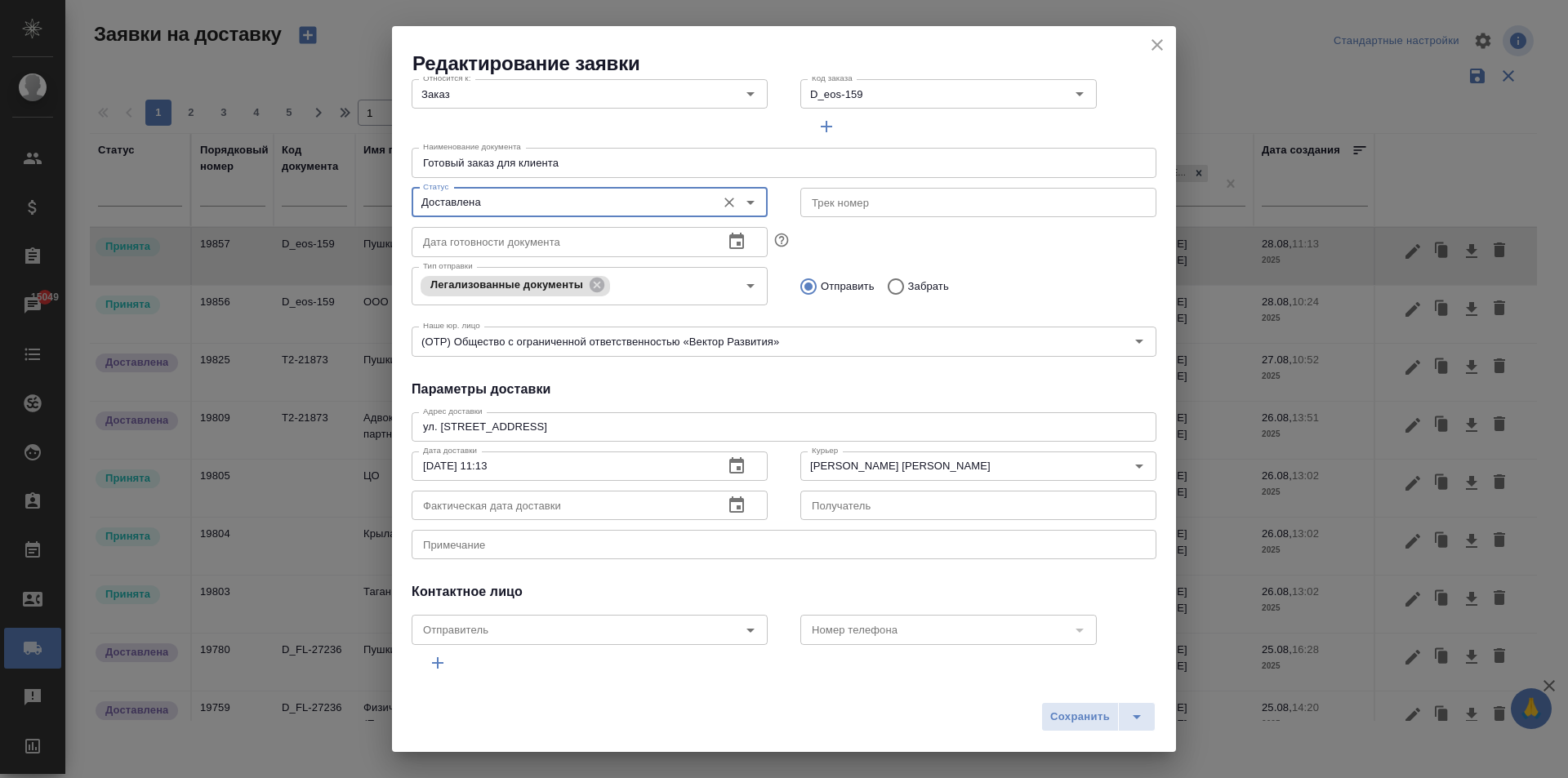
click at [734, 507] on icon "button" at bounding box center [736, 504] width 15 height 16
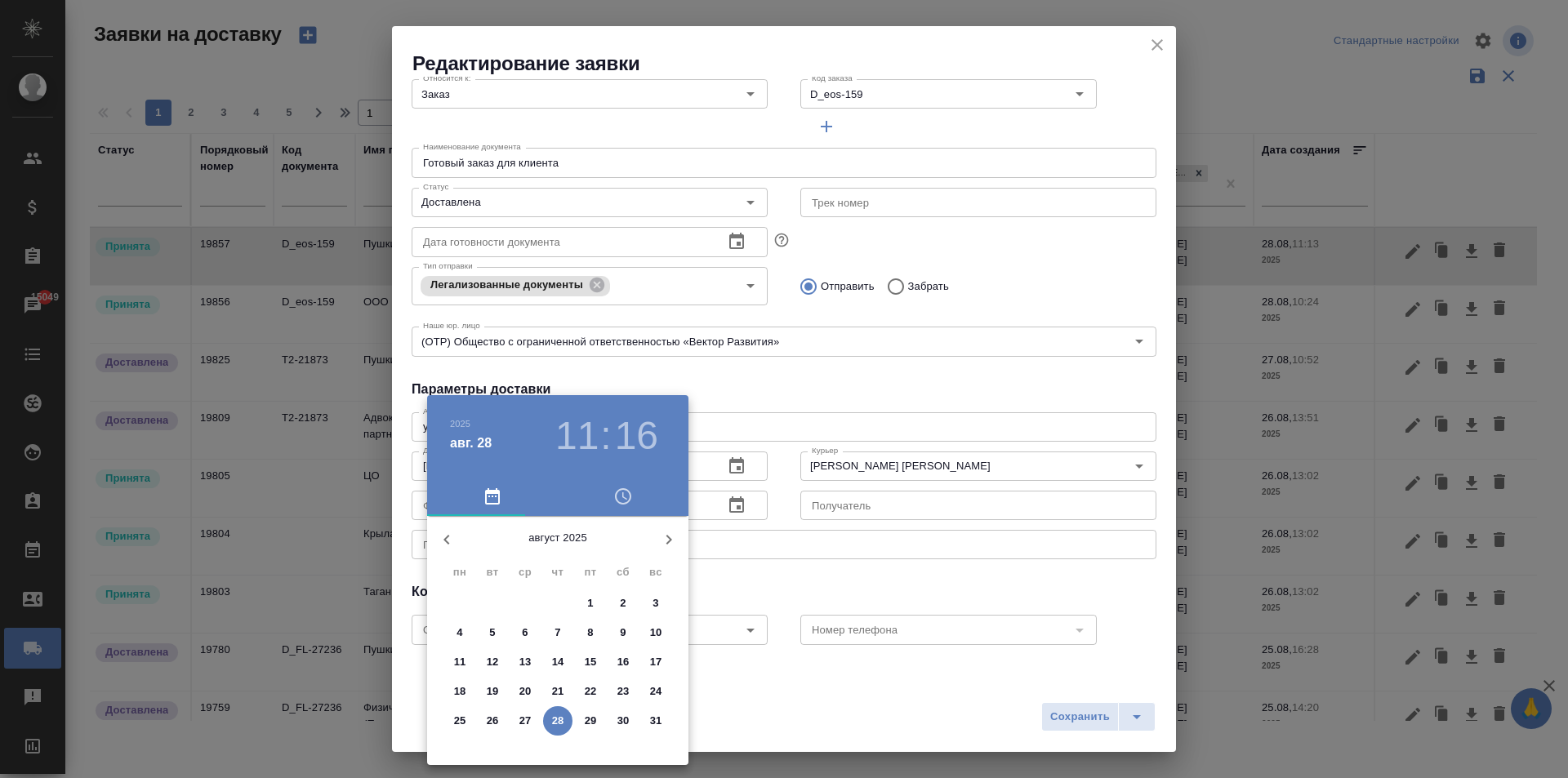
click at [552, 721] on p "28" at bounding box center [558, 721] width 12 height 16
type input "[DATE] 11:16"
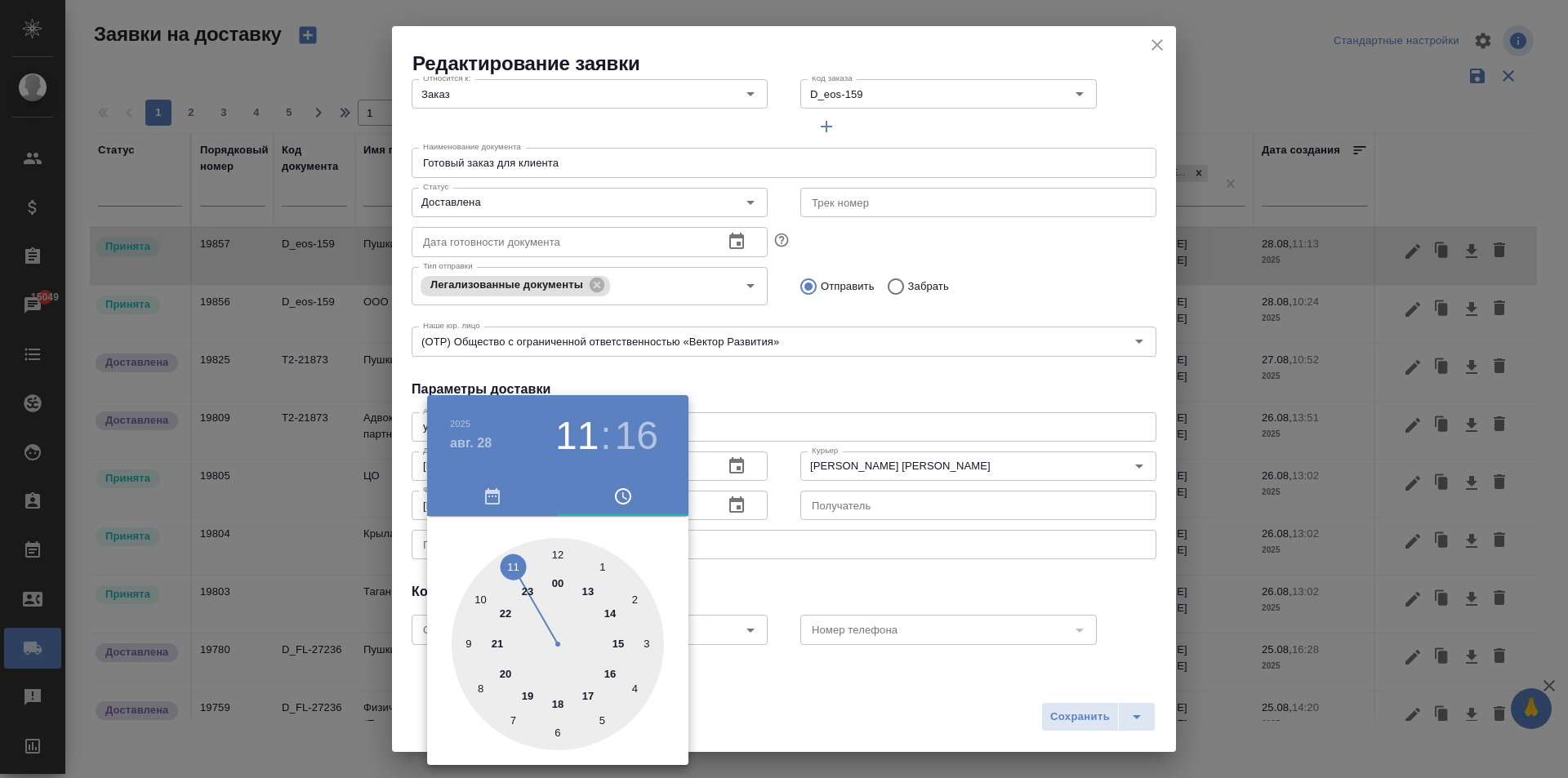
click at [706, 697] on div at bounding box center [784, 389] width 1568 height 778
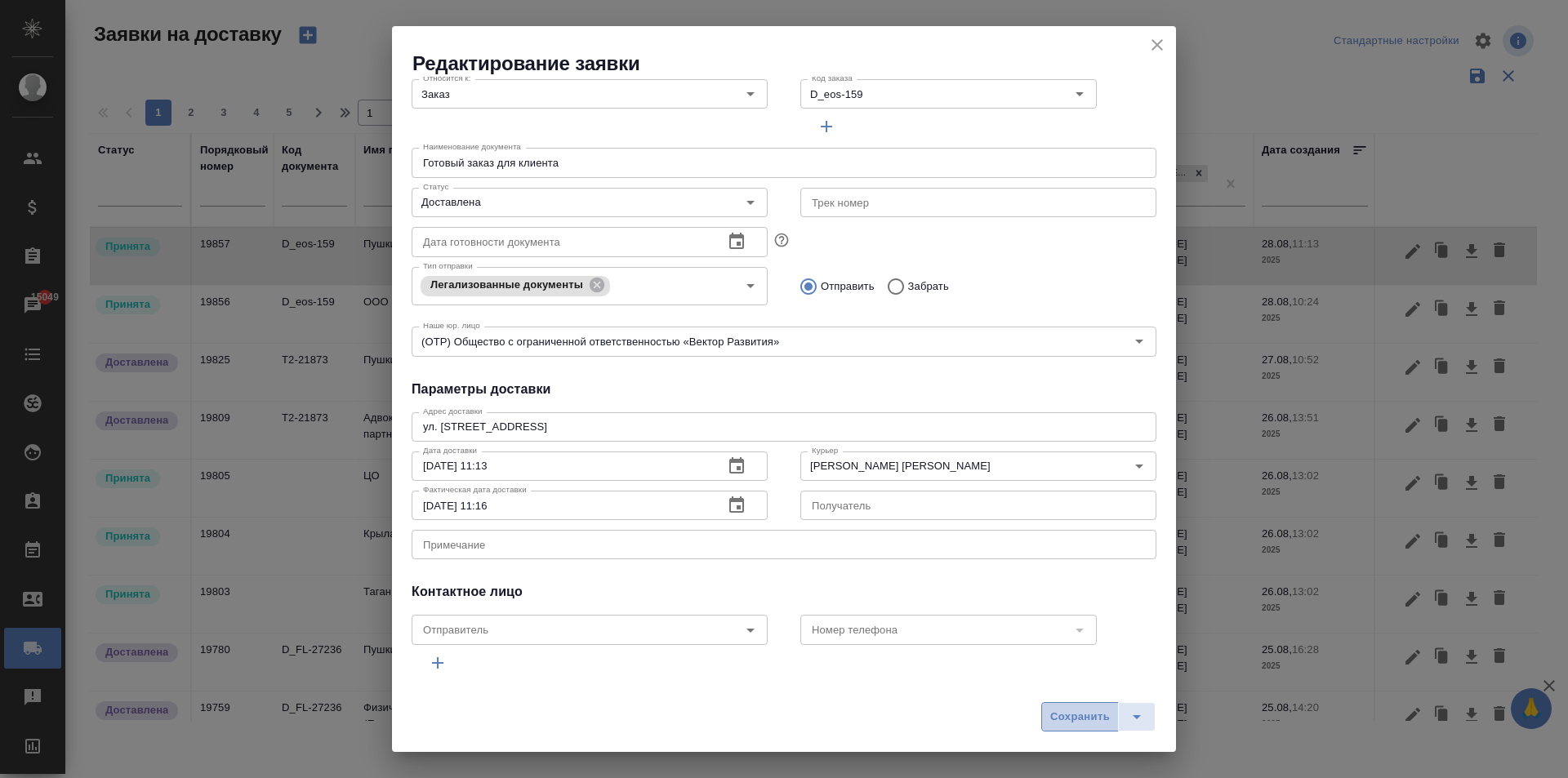
click at [1077, 715] on span "Сохранить" at bounding box center [1080, 717] width 60 height 19
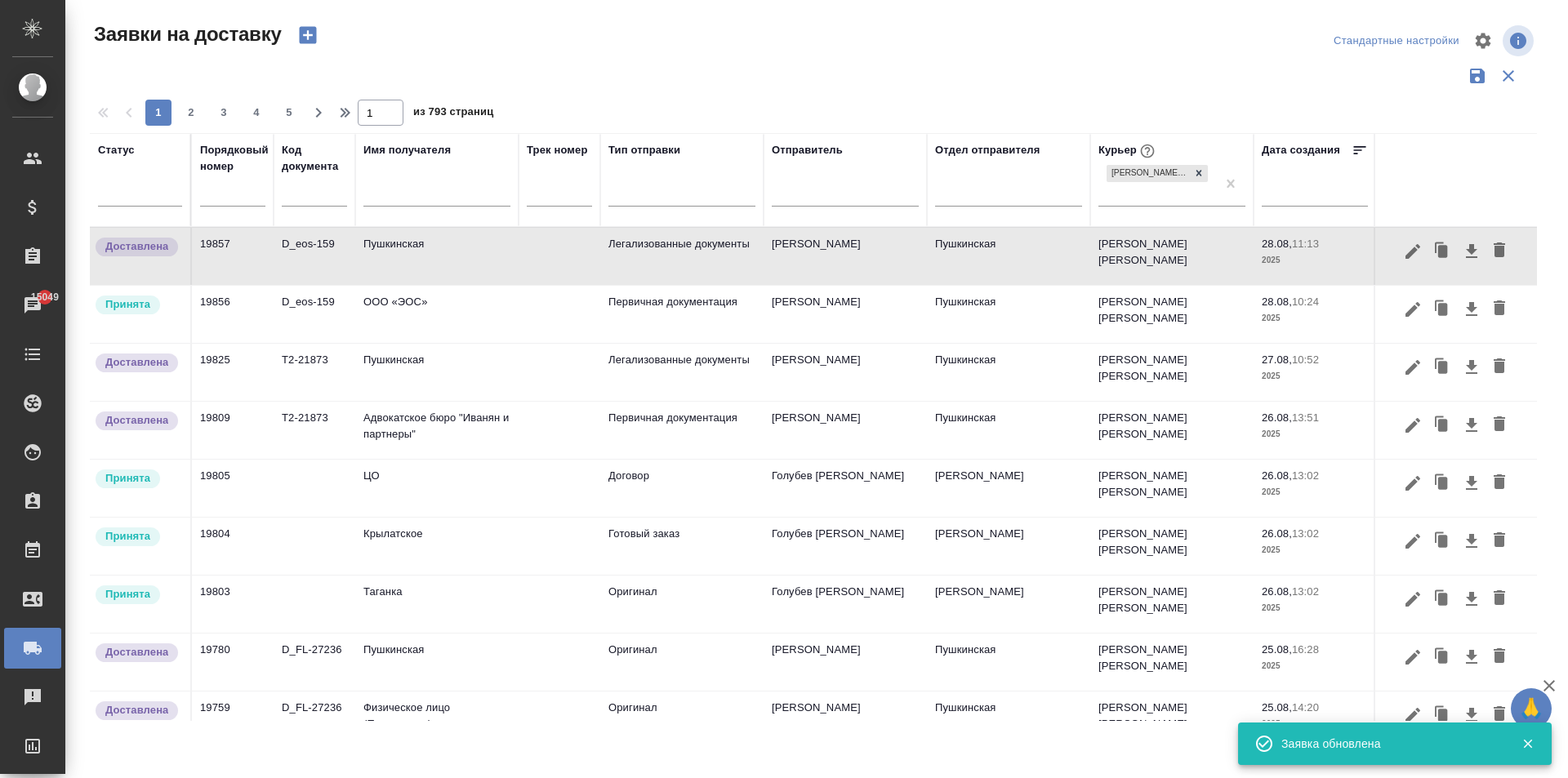
click at [453, 308] on td "ООО «ЭОС»" at bounding box center [436, 314] width 163 height 57
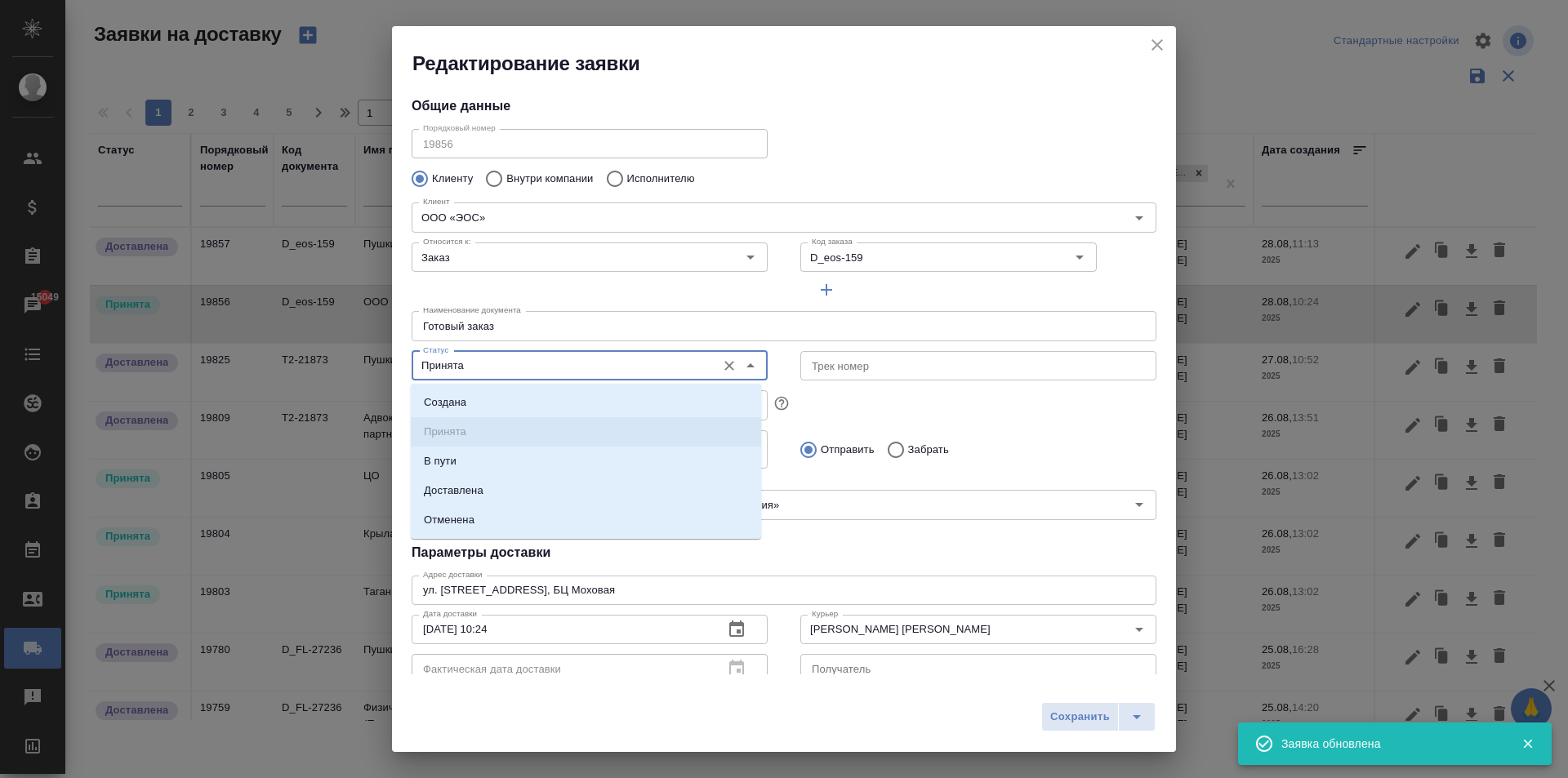
click at [479, 367] on input "Принята" at bounding box center [562, 366] width 291 height 20
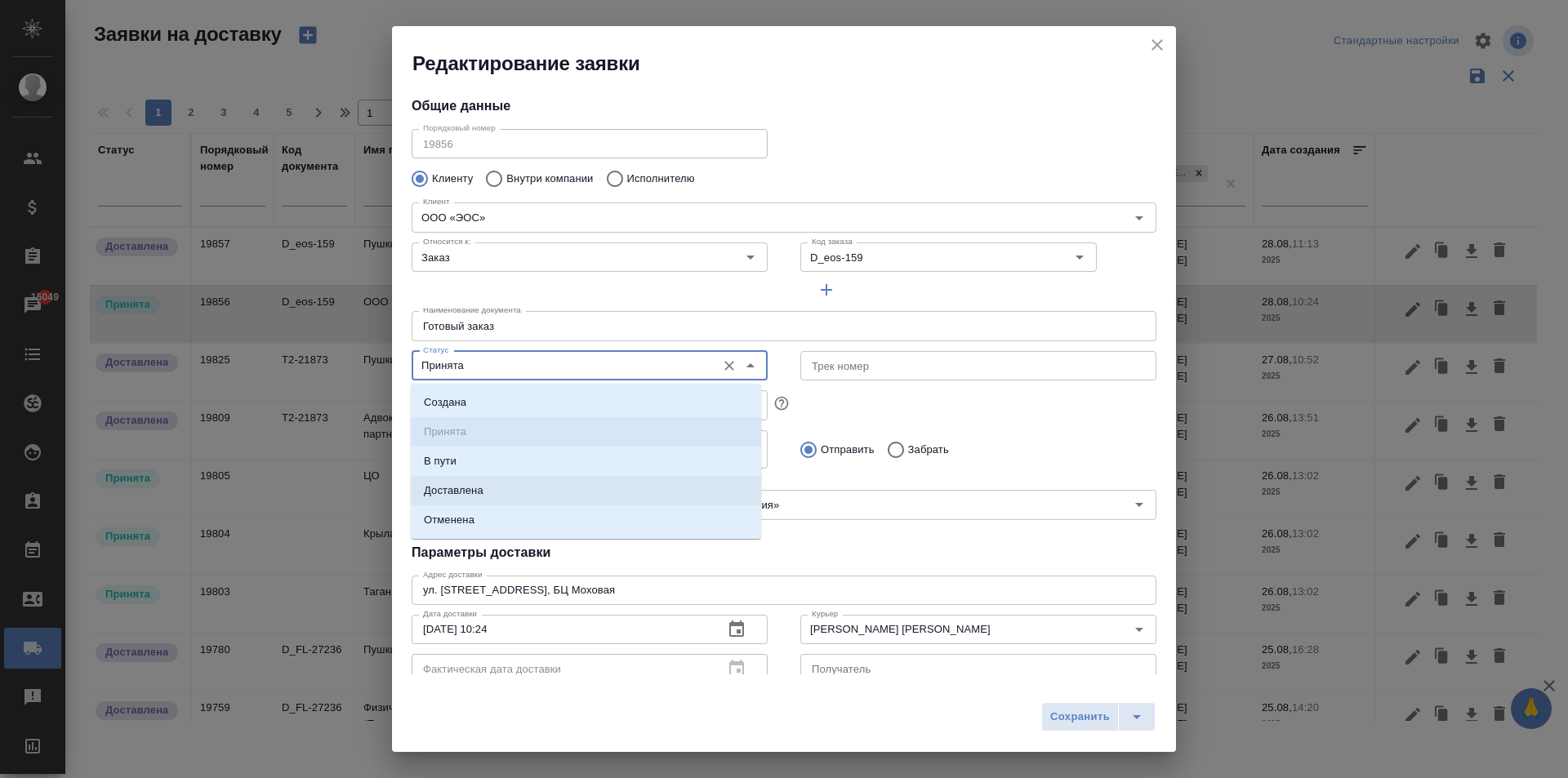
click at [519, 492] on li "Доставлена" at bounding box center [586, 491] width 350 height 29
type input "Доставлена"
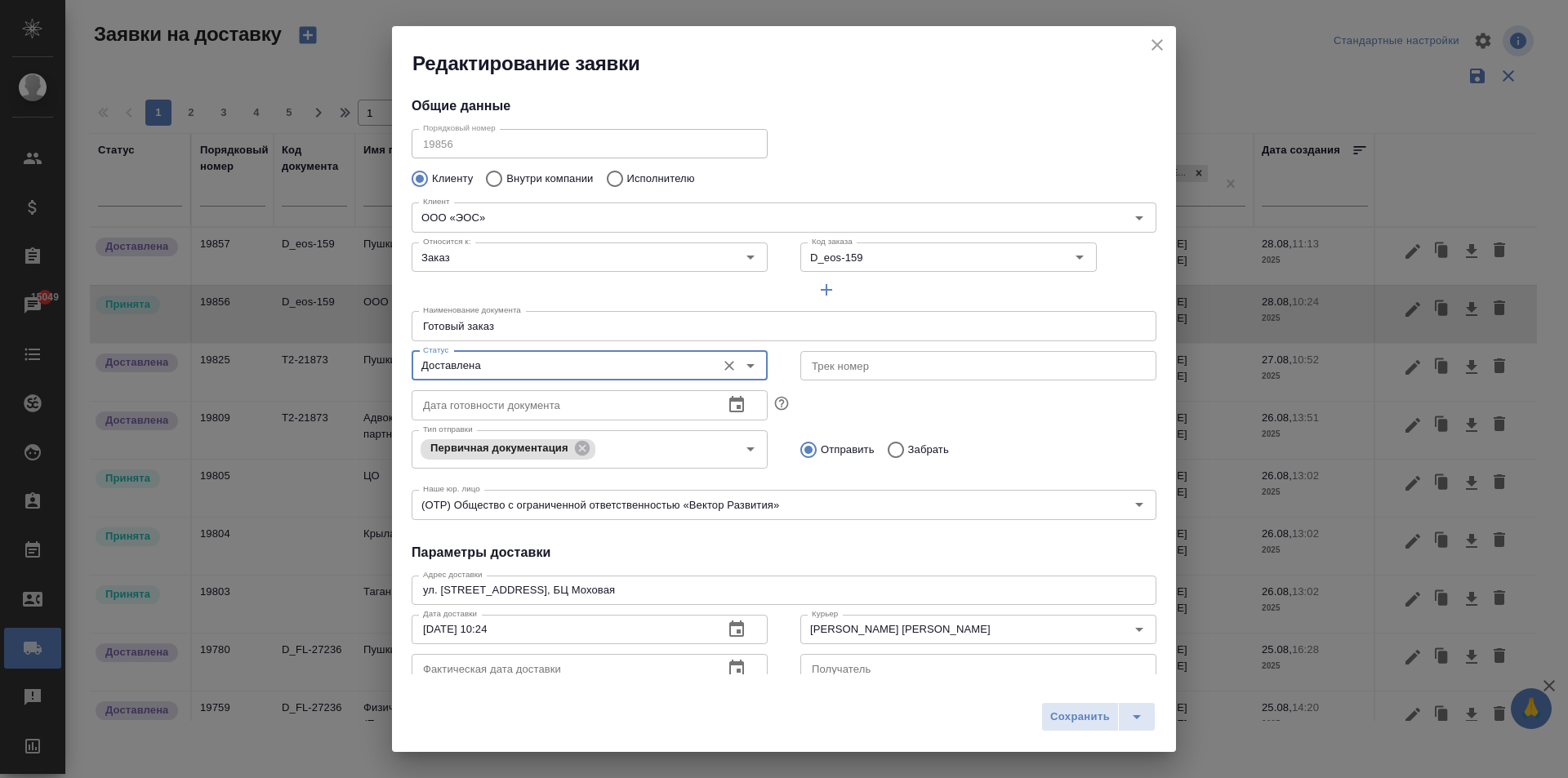
click at [743, 664] on button "button" at bounding box center [737, 669] width 39 height 39
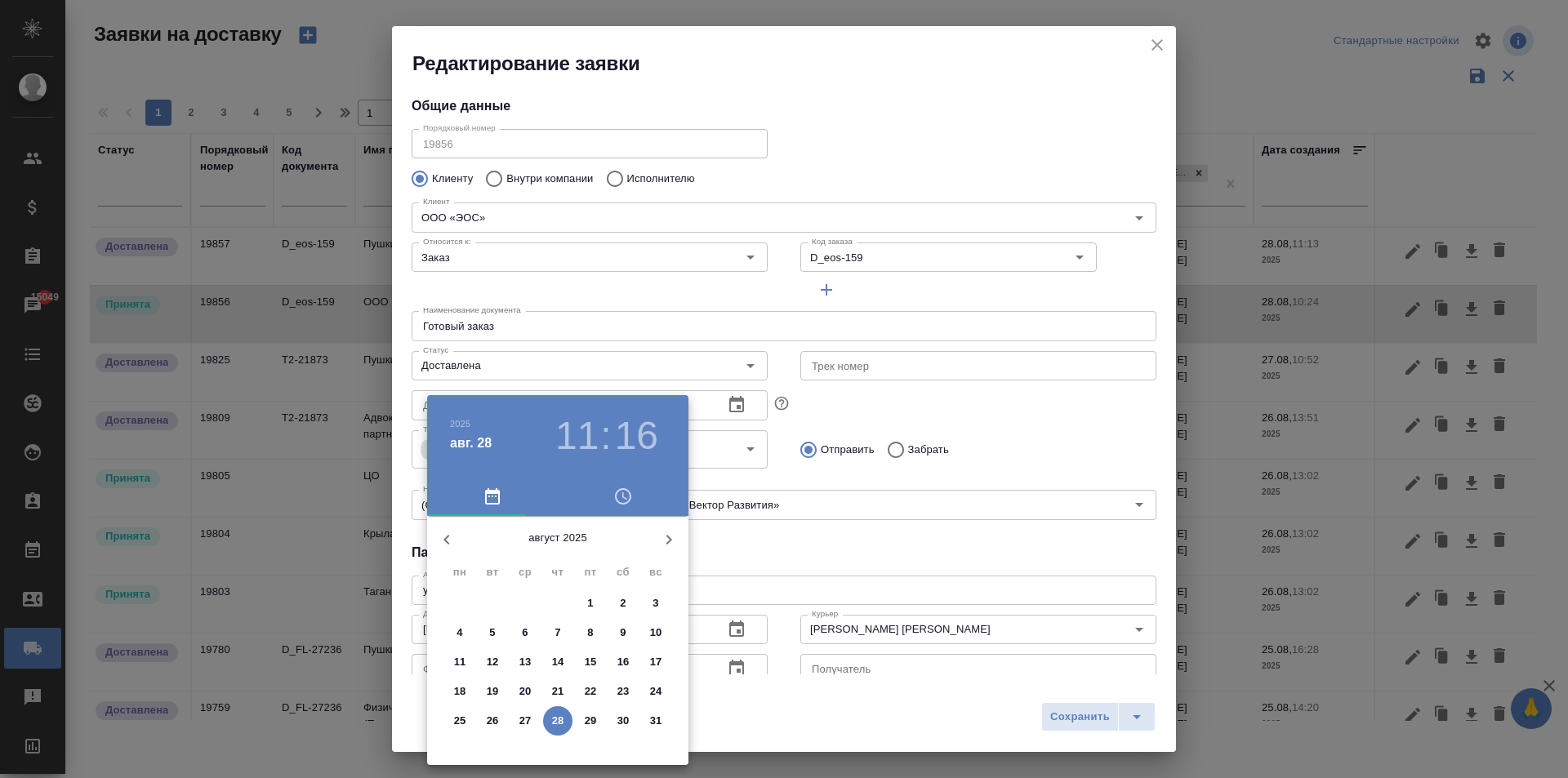
click at [555, 721] on p "28" at bounding box center [558, 721] width 12 height 16
type input "[DATE] 11:16"
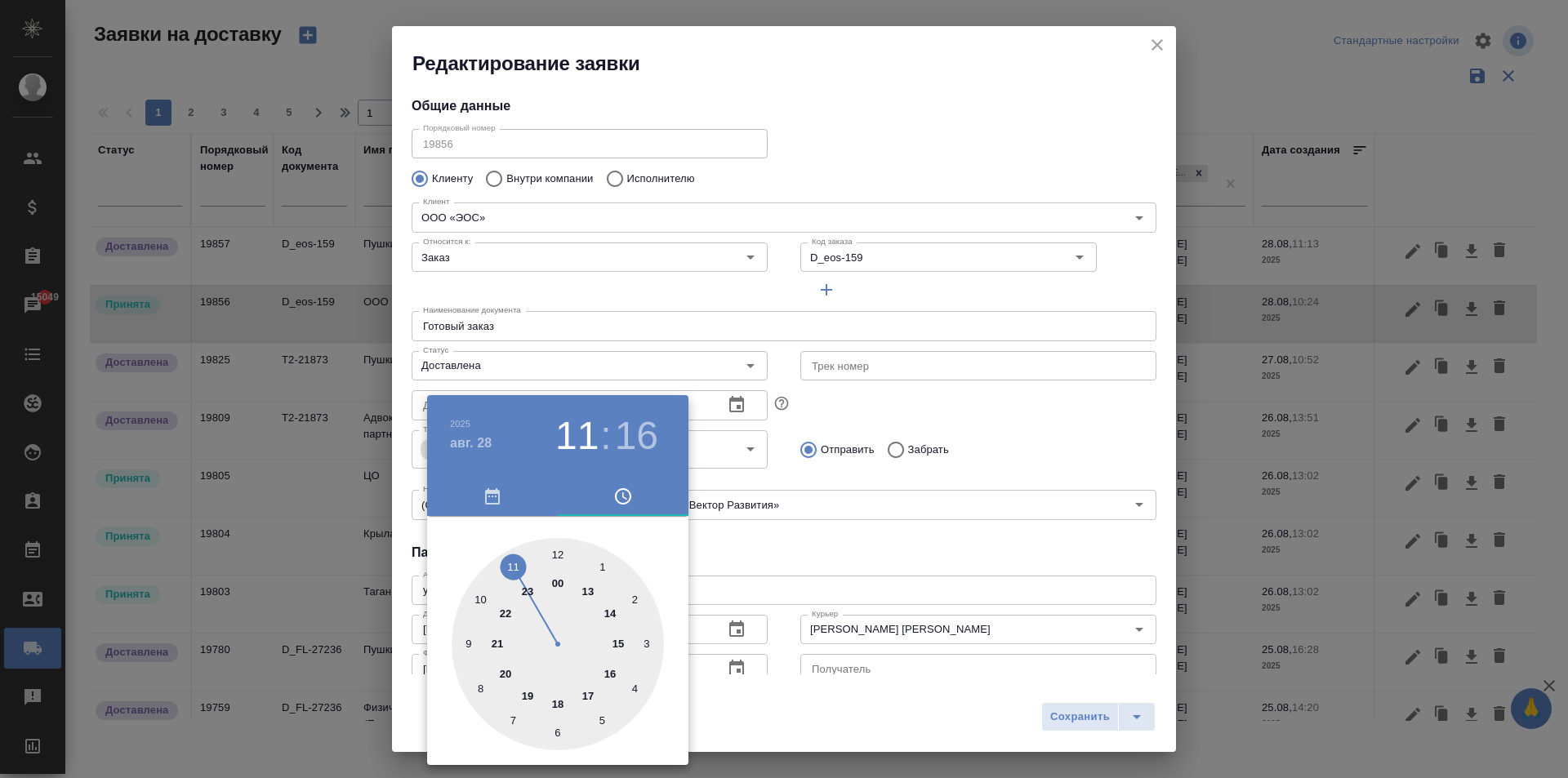
click at [757, 546] on div at bounding box center [784, 389] width 1568 height 778
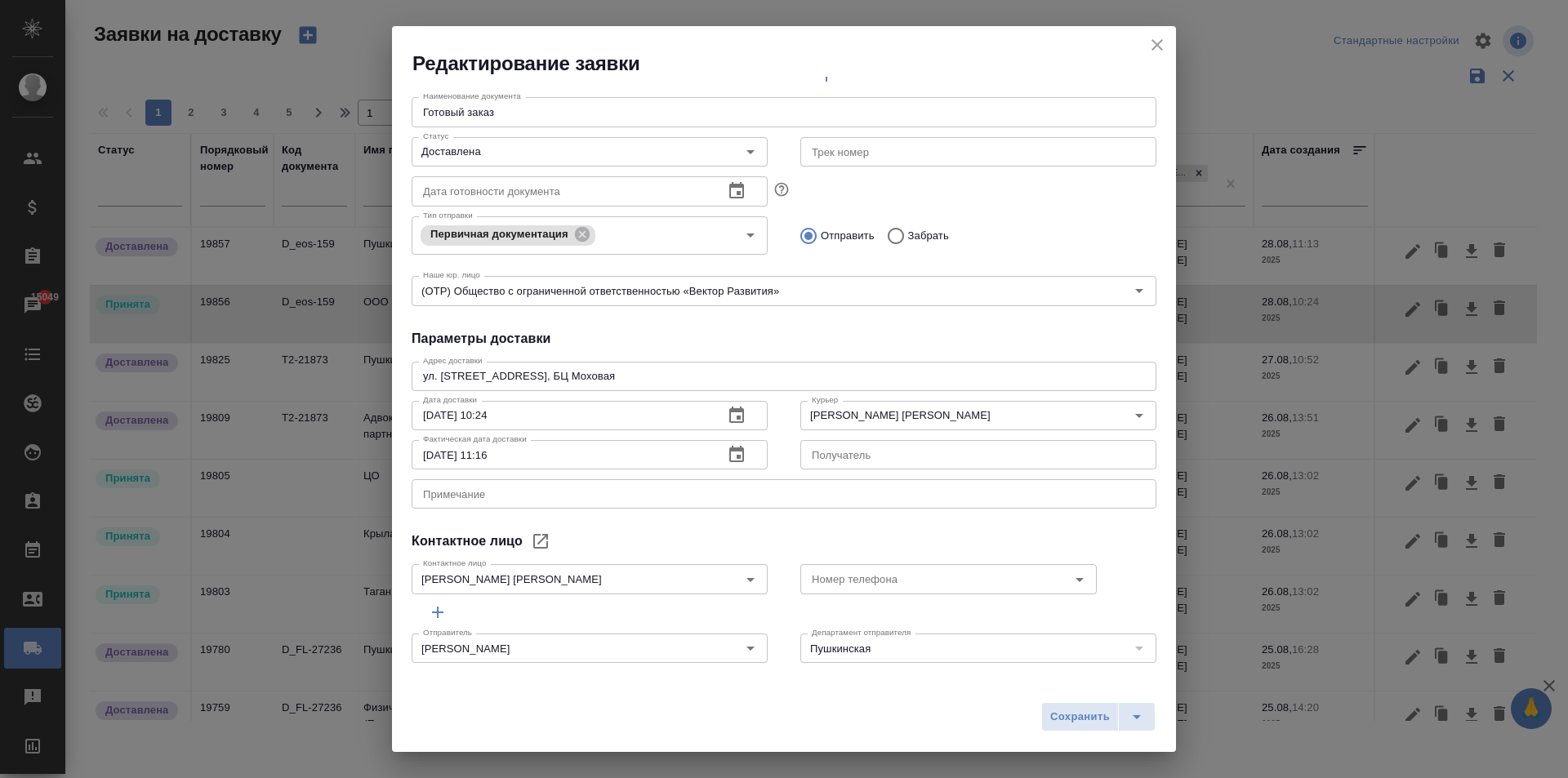
scroll to position [222, 0]
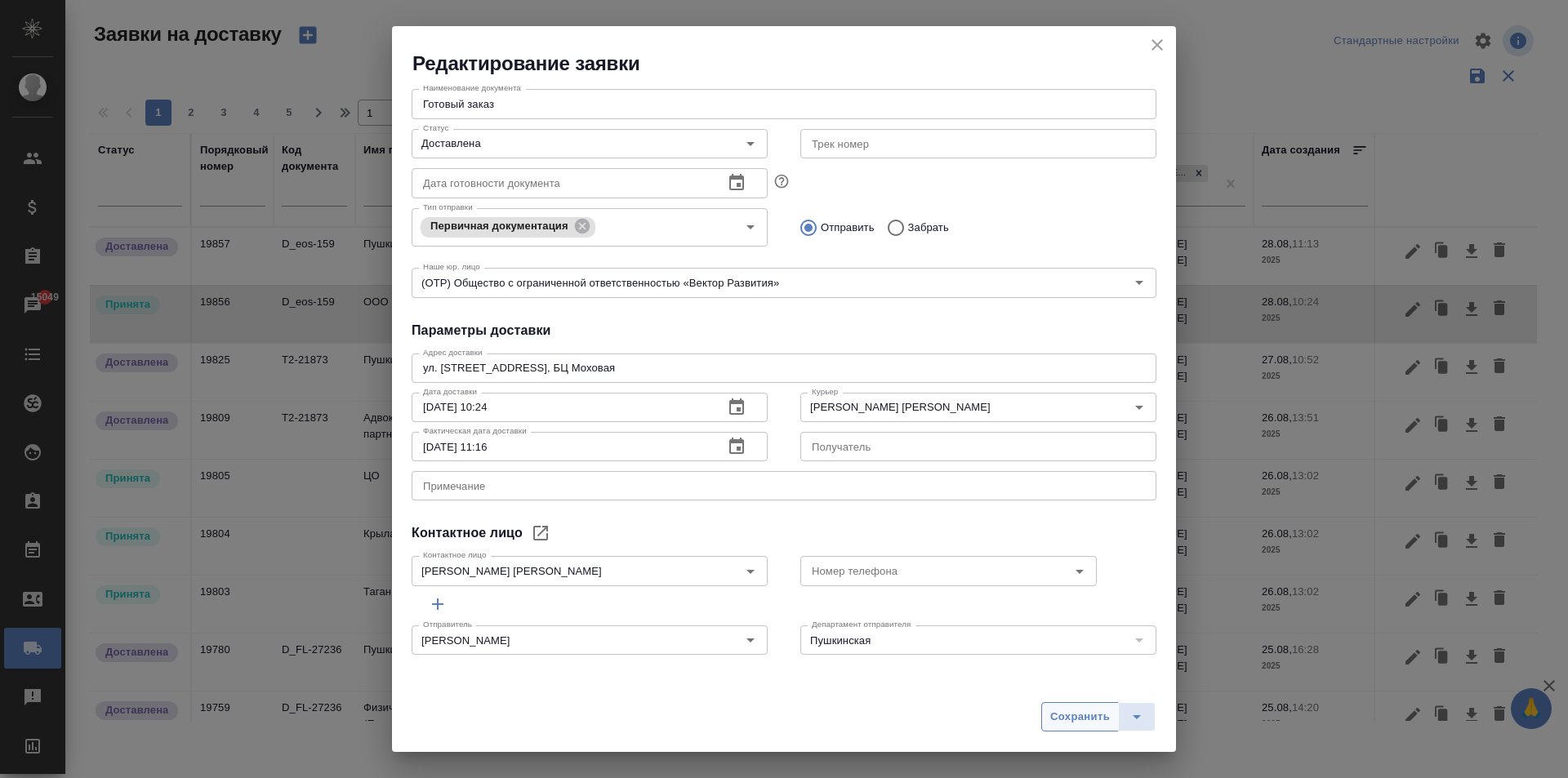
click at [1071, 715] on span "Сохранить" at bounding box center [1080, 717] width 60 height 19
